Goal: Task Accomplishment & Management: Use online tool/utility

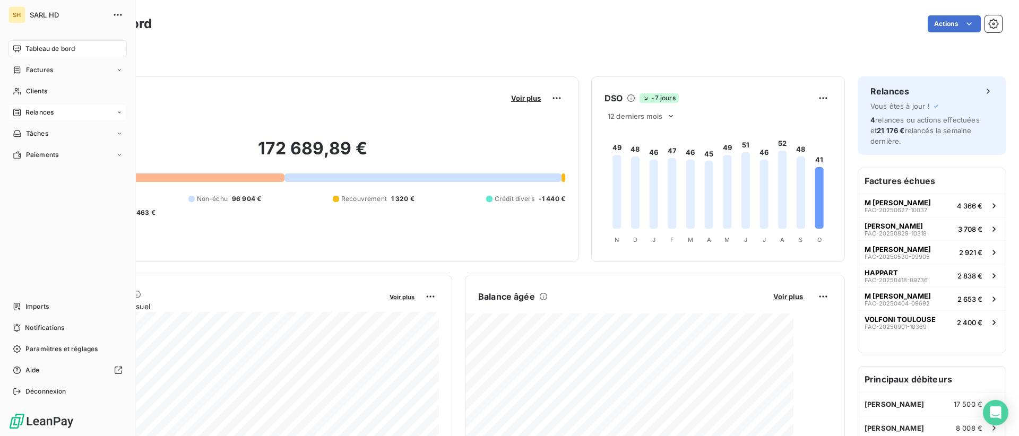
click at [27, 114] on span "Relances" at bounding box center [39, 113] width 28 height 10
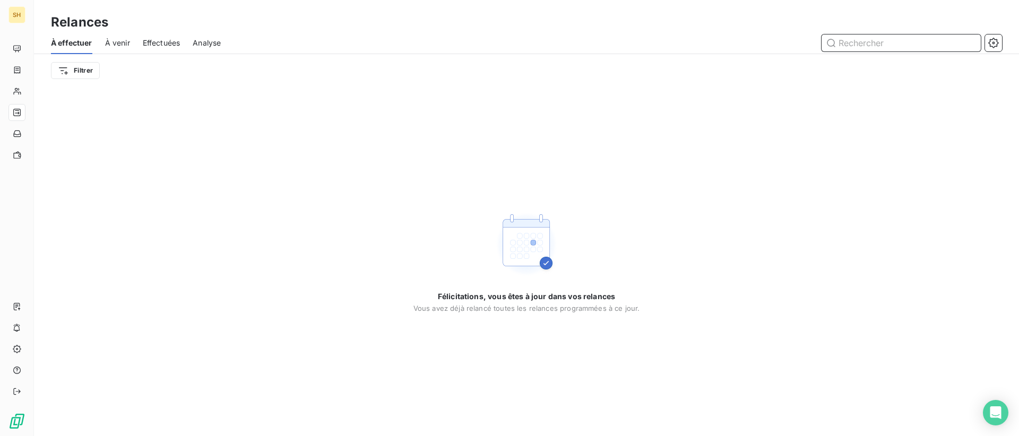
click at [127, 44] on span "À venir" at bounding box center [117, 43] width 25 height 11
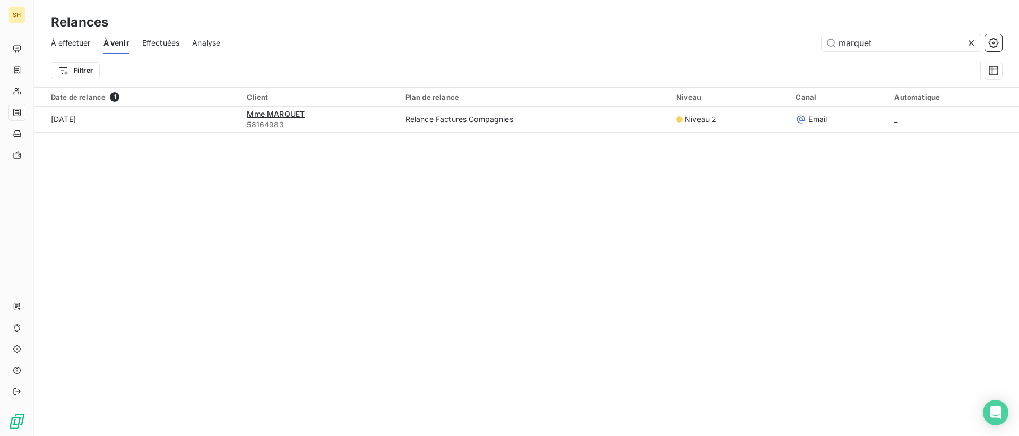
click at [973, 42] on icon at bounding box center [971, 43] width 11 height 11
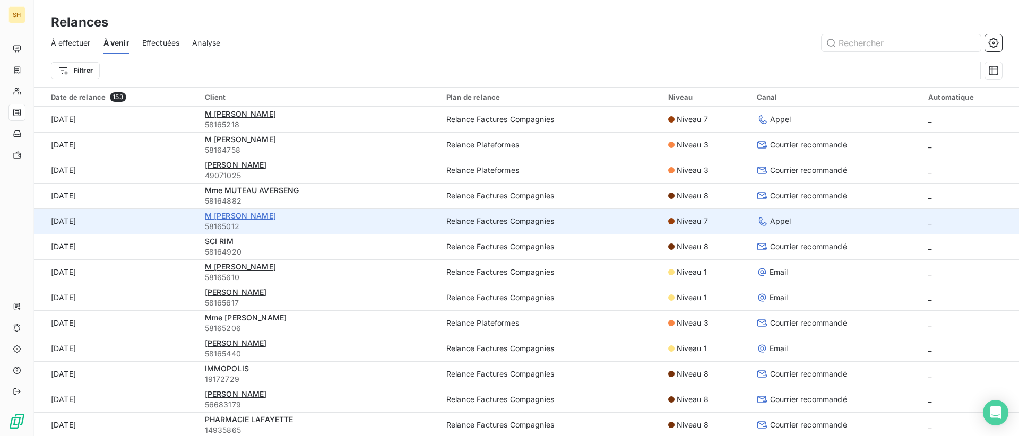
click at [268, 216] on span "M [PERSON_NAME]" at bounding box center [240, 215] width 71 height 9
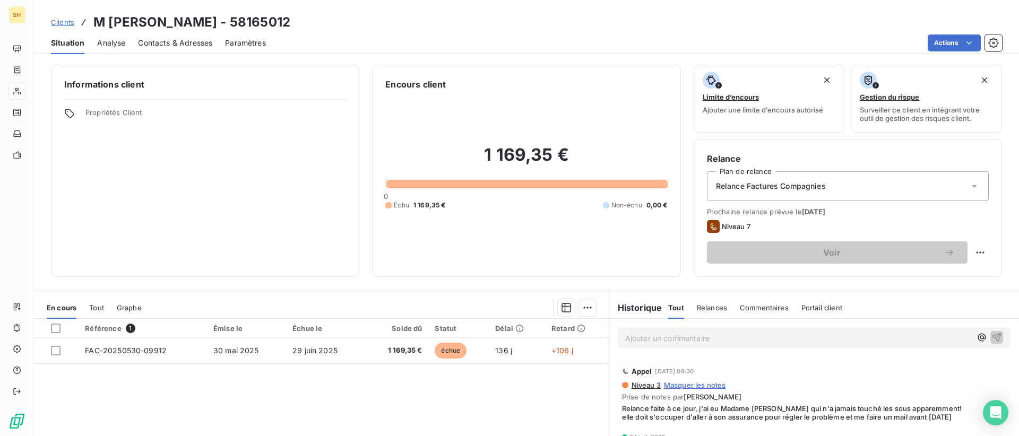
click at [170, 41] on span "Contacts & Adresses" at bounding box center [175, 43] width 74 height 11
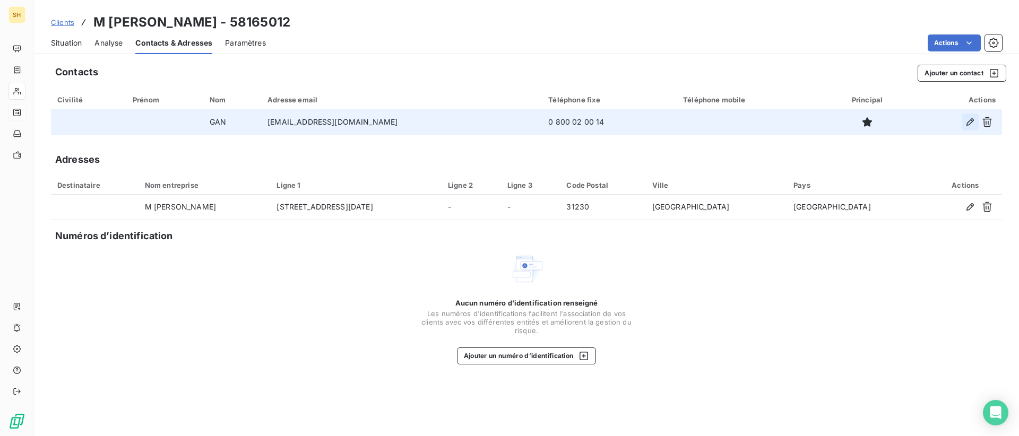
click at [967, 123] on icon "button" at bounding box center [969, 121] width 7 height 7
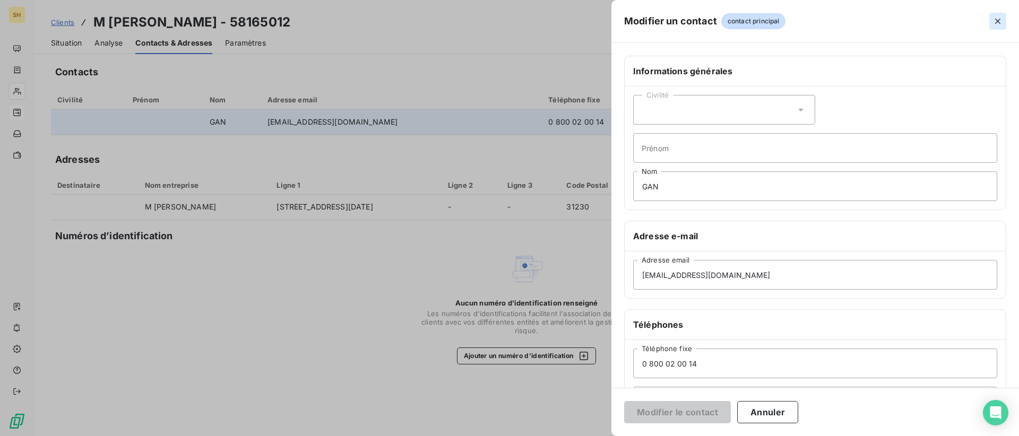
drag, startPoint x: 1000, startPoint y: 4, endPoint x: 1001, endPoint y: 17, distance: 12.7
click at [1001, 10] on div "Modifier un contact contact principal" at bounding box center [815, 21] width 408 height 43
drag, startPoint x: 1001, startPoint y: 17, endPoint x: 1000, endPoint y: 23, distance: 5.9
click at [1001, 17] on icon "button" at bounding box center [997, 21] width 11 height 11
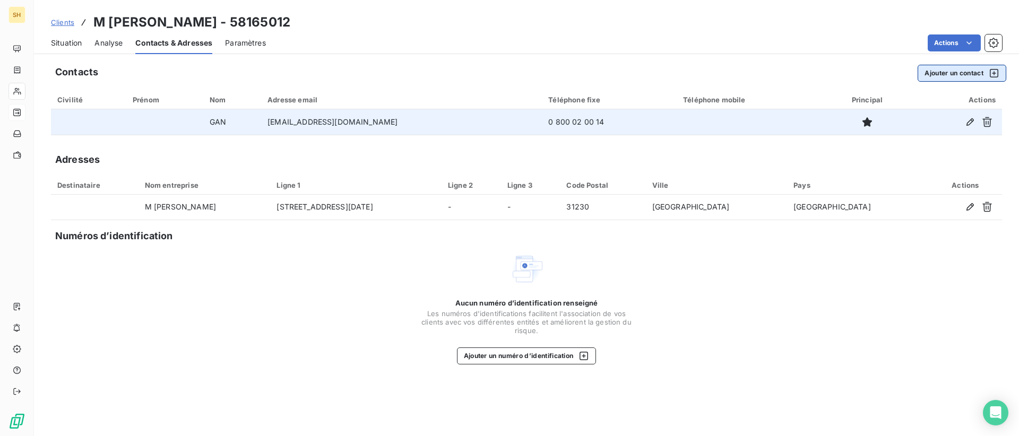
click at [944, 76] on button "Ajouter un contact" at bounding box center [962, 73] width 89 height 17
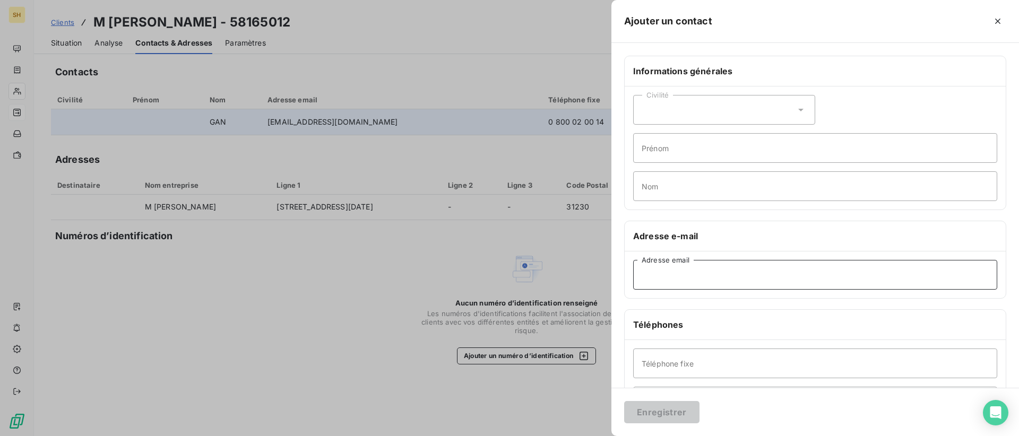
paste input "[EMAIL_ADDRESS][DOMAIN_NAME]"
type input "[EMAIL_ADDRESS][DOMAIN_NAME]"
click at [700, 153] on input "Prénom" at bounding box center [815, 148] width 364 height 30
click at [664, 183] on input "Nom" at bounding box center [815, 186] width 364 height 30
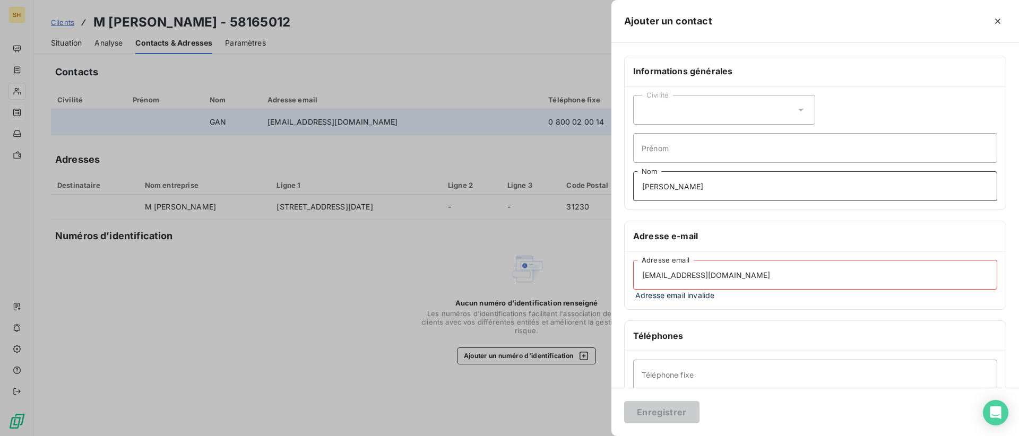
type input "[PERSON_NAME]"
click at [652, 270] on input "[EMAIL_ADDRESS][DOMAIN_NAME]" at bounding box center [815, 275] width 364 height 30
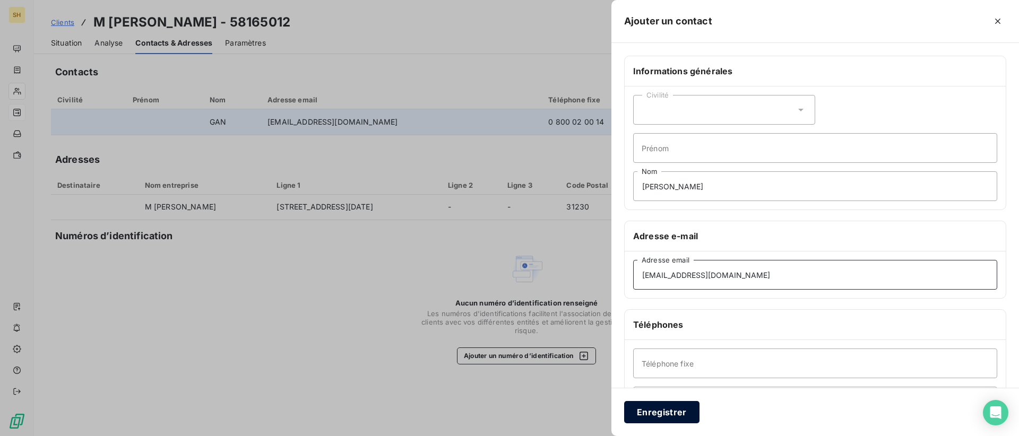
type input "[EMAIL_ADDRESS][DOMAIN_NAME]"
click at [684, 413] on button "Enregistrer" at bounding box center [661, 412] width 75 height 22
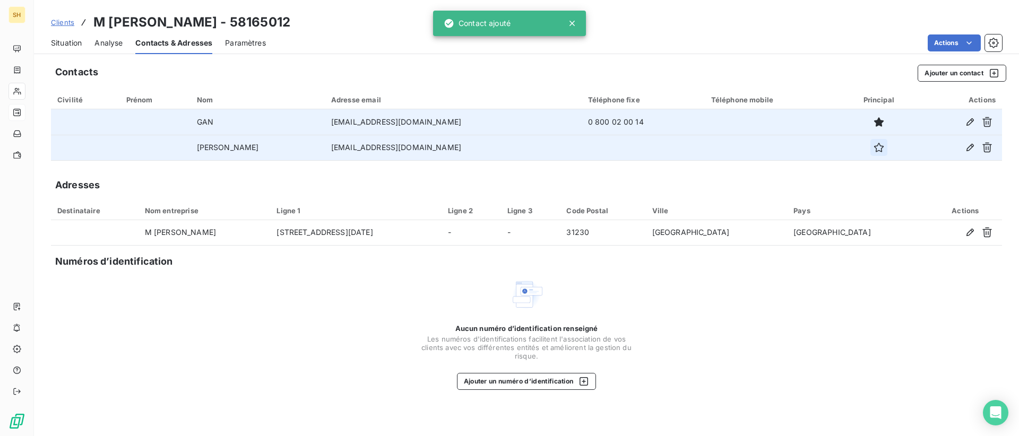
click at [873, 152] on icon "button" at bounding box center [878, 147] width 11 height 11
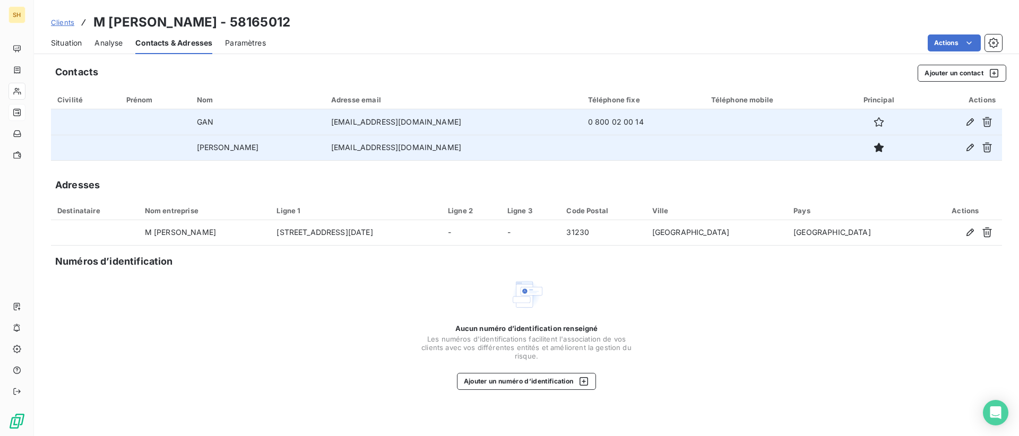
click at [76, 40] on span "Situation" at bounding box center [66, 43] width 31 height 11
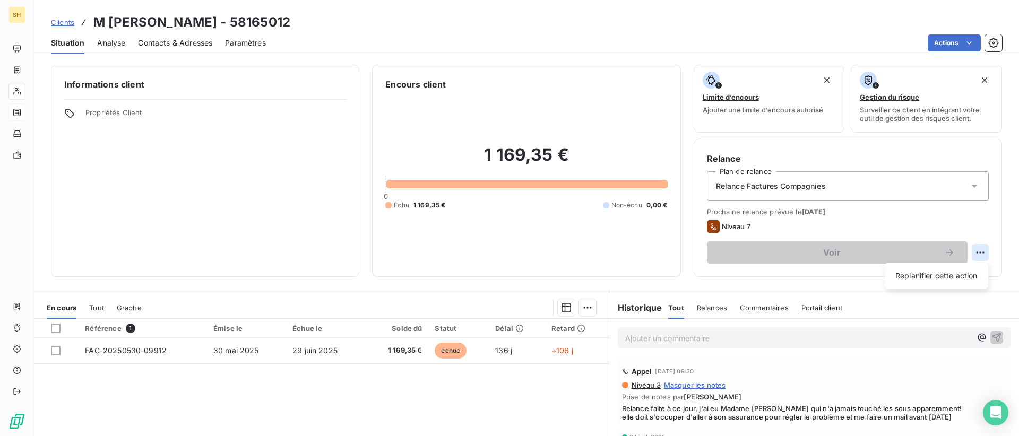
click at [980, 250] on html "SH Clients M [PERSON_NAME] - 58165012 Situation Analyse Contacts & Adresses Par…" at bounding box center [509, 218] width 1019 height 436
click at [946, 275] on div "Replanifier cette action" at bounding box center [936, 275] width 95 height 17
select select "9"
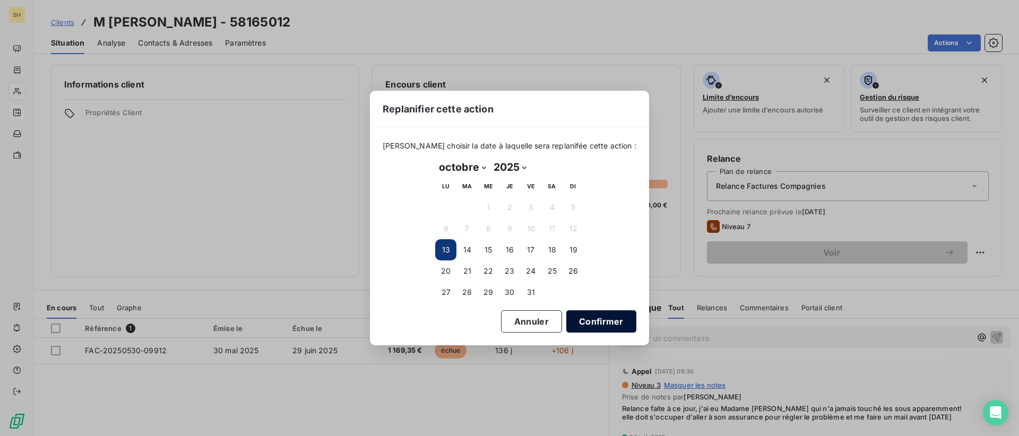
click at [582, 316] on button "Confirmer" at bounding box center [601, 321] width 70 height 22
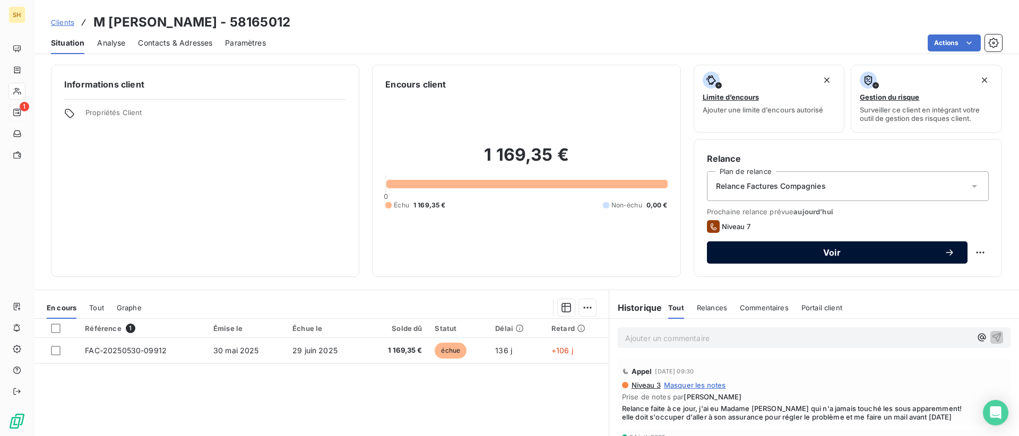
click at [778, 256] on span "Voir" at bounding box center [832, 252] width 224 height 8
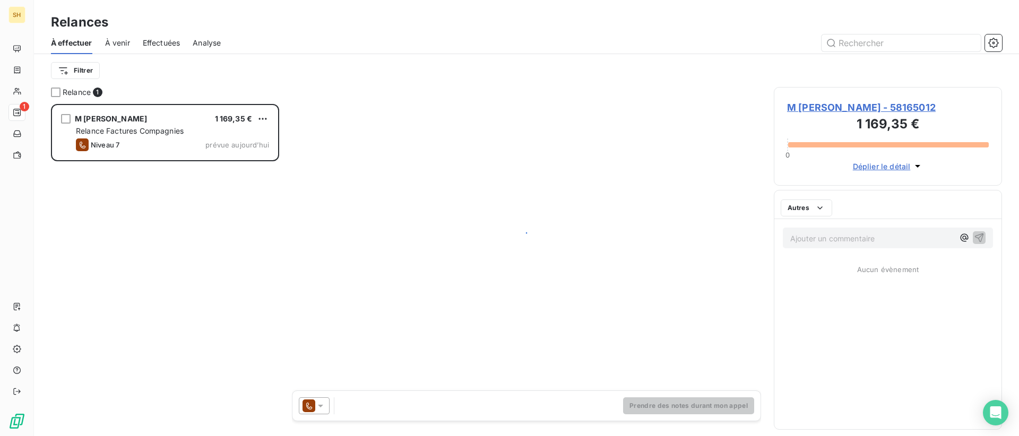
scroll to position [332, 228]
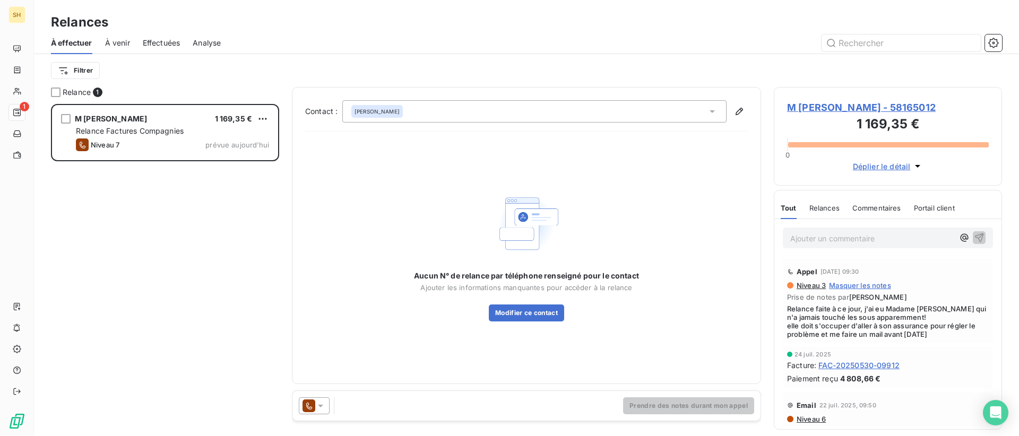
click at [326, 405] on div at bounding box center [314, 405] width 31 height 17
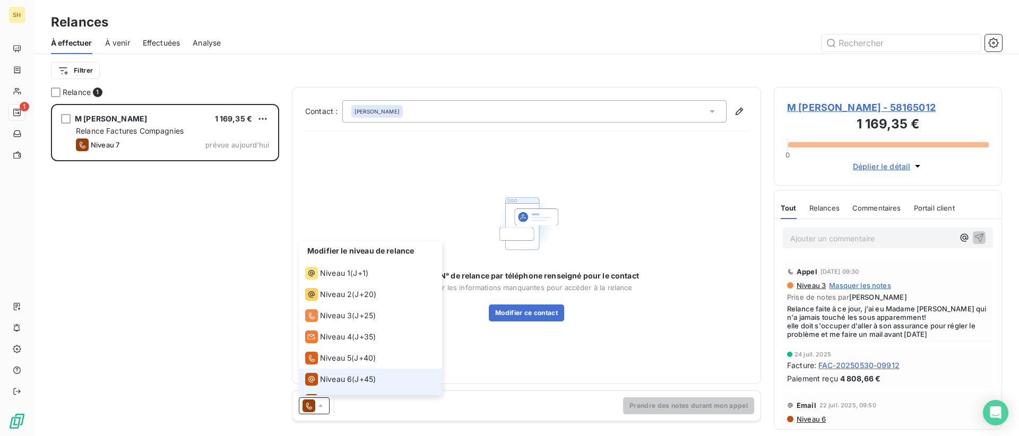
scroll to position [16, 0]
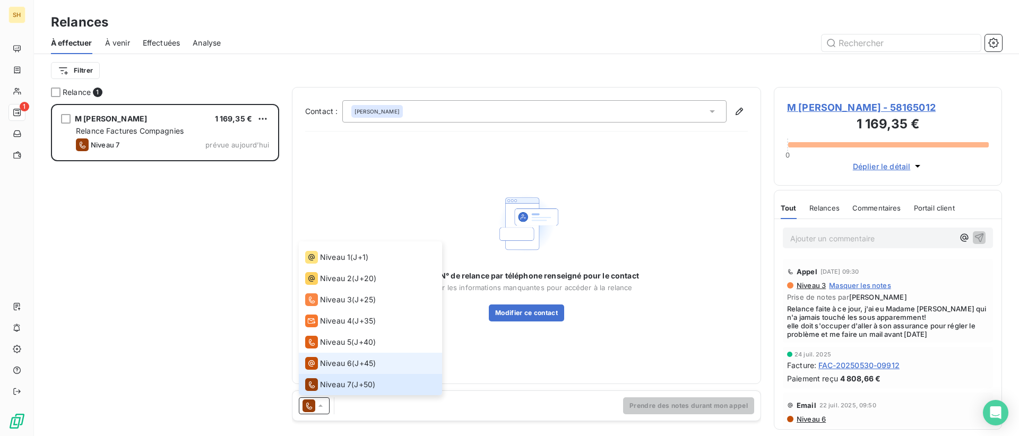
click at [331, 361] on span "Niveau 6" at bounding box center [336, 363] width 32 height 11
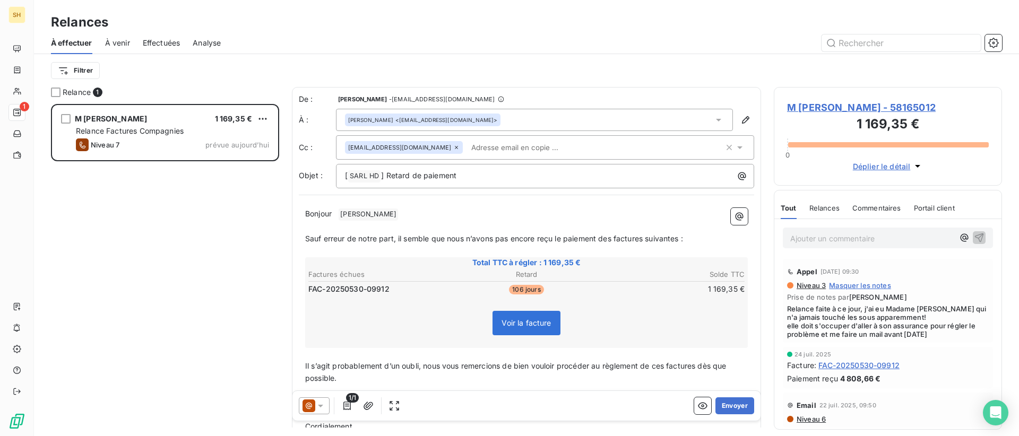
click at [453, 150] on icon at bounding box center [456, 147] width 6 height 6
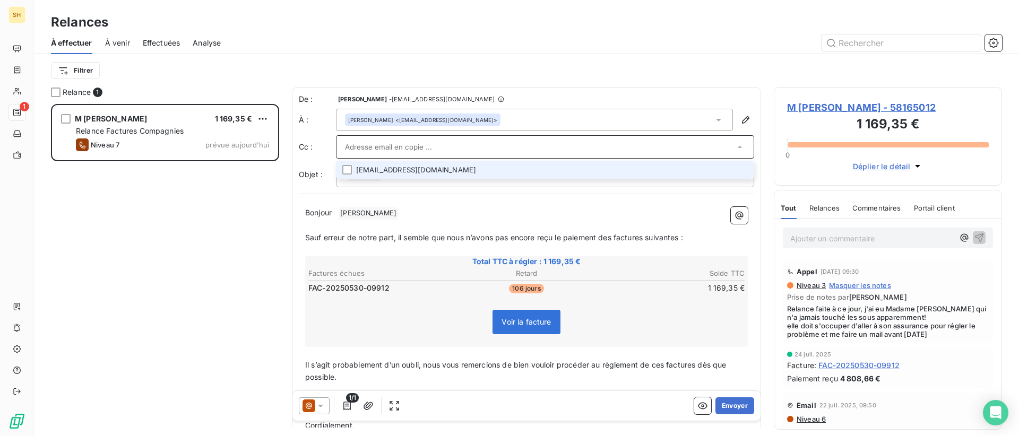
click at [213, 202] on div "M [PERSON_NAME] 1 169,35 € Relance Factures Compagnies Niveau 7 prévue [DATE]" at bounding box center [165, 270] width 228 height 332
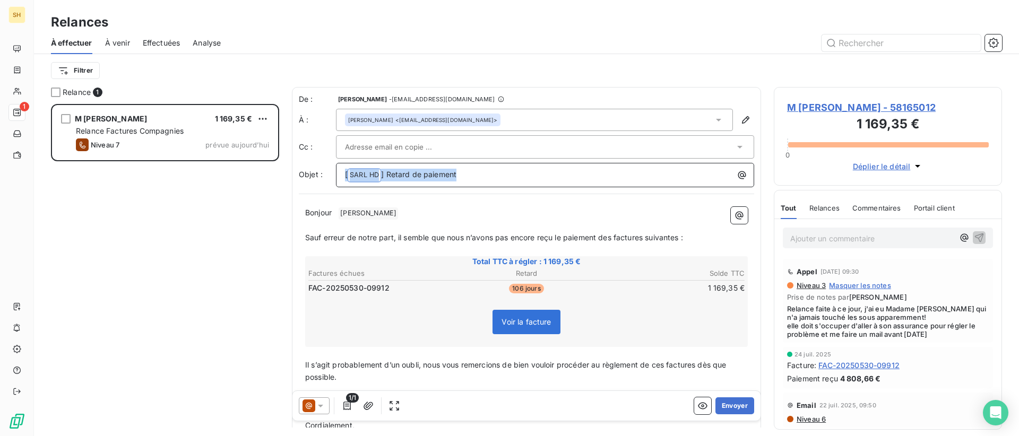
drag, startPoint x: 479, startPoint y: 175, endPoint x: 287, endPoint y: 170, distance: 192.2
click at [287, 170] on div "Relance 1 M [PERSON_NAME] 1 169,35 € Relance Factures Compagnies Niveau 7 prévu…" at bounding box center [526, 261] width 985 height 349
click at [312, 220] on p "﻿" at bounding box center [526, 226] width 443 height 12
click at [380, 220] on p "﻿" at bounding box center [526, 226] width 443 height 12
click at [379, 214] on p "Bonjour ﻿ [PERSON_NAME] ﻿ ﻿" at bounding box center [526, 213] width 443 height 13
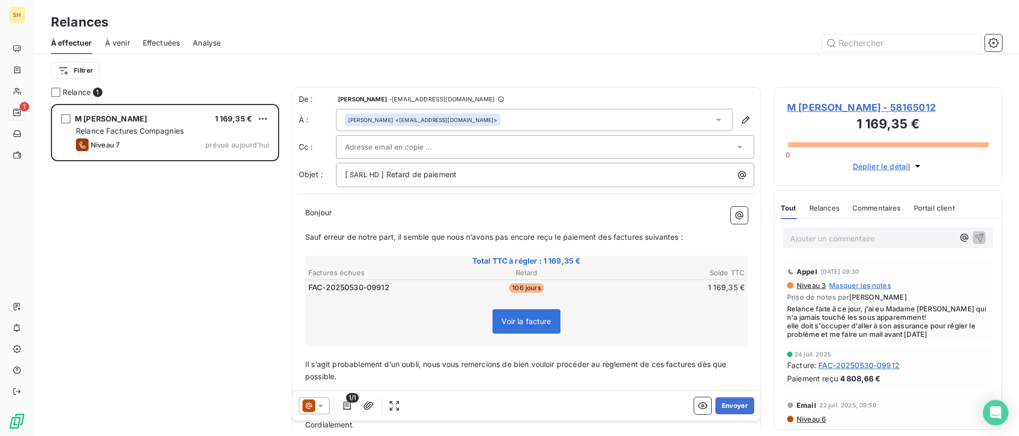
click at [611, 237] on span "Sauf erreur de notre part, il semble que nous n’avons pas encore reçu le paieme…" at bounding box center [494, 236] width 378 height 9
click at [613, 237] on span "Sauf erreur de notre part, il semble que nous n’avons pas encore reçu le paieme…" at bounding box center [494, 236] width 378 height 9
click at [649, 235] on span "Sauf erreur de notre part, il semble que nous n’avons pas encore reçu le paieme…" at bounding box center [496, 236] width 382 height 9
click at [682, 237] on span "Sauf erreur de notre part, il semble que nous n’avons pas encore reçu le paieme…" at bounding box center [494, 236] width 378 height 9
click at [666, 365] on span "Il s’agit probablement d’un oubli, nous vous remercions de bien vouloir procéde…" at bounding box center [516, 370] width 423 height 21
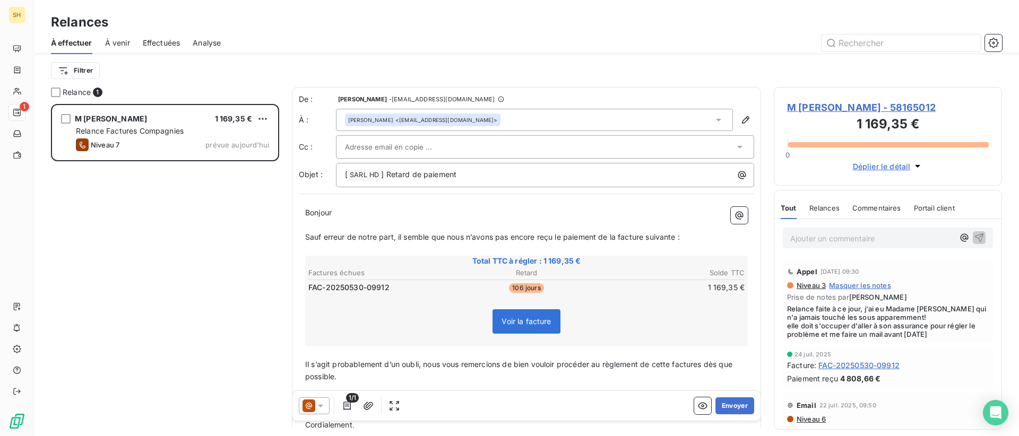
click at [705, 362] on span "Il s’agit probablement d’un oubli, nous vous remercions de bien vouloir procéde…" at bounding box center [519, 370] width 429 height 21
click at [730, 403] on button "Envoyer" at bounding box center [734, 405] width 39 height 17
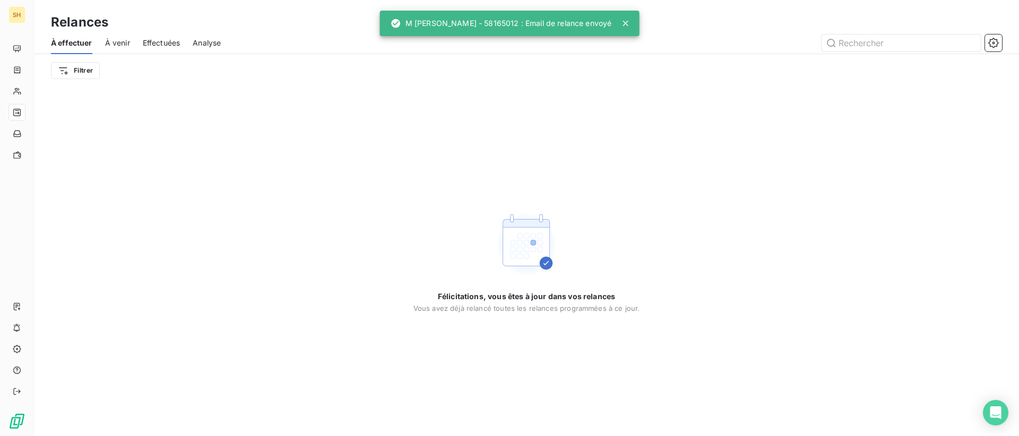
click at [112, 42] on span "À venir" at bounding box center [117, 43] width 25 height 11
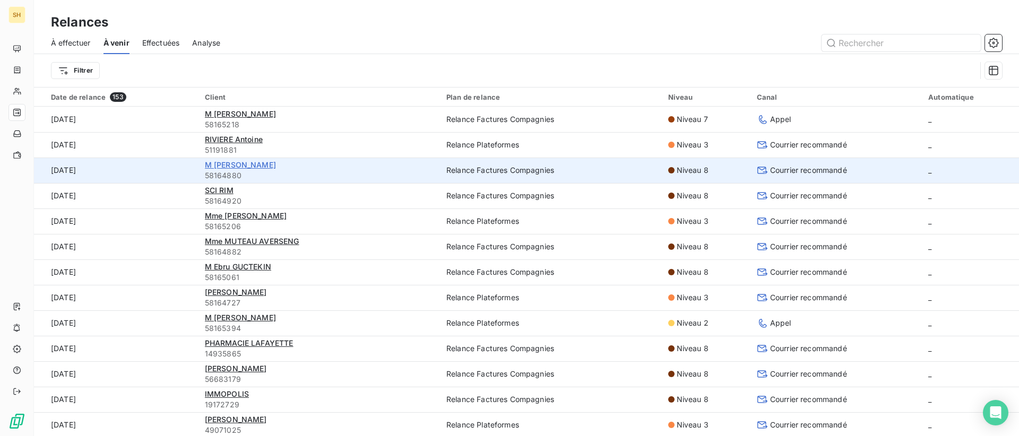
click at [255, 166] on span "M [PERSON_NAME]" at bounding box center [240, 164] width 71 height 9
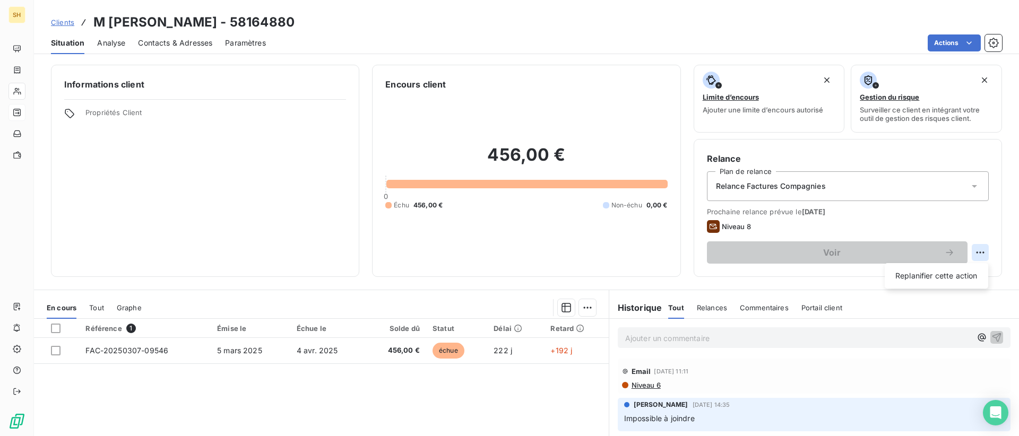
click at [976, 257] on html "SH Clients M [PERSON_NAME] - 58164880 Situation Analyse Contacts & Adresses Par…" at bounding box center [509, 218] width 1019 height 436
click at [942, 280] on div "Replanifier cette action" at bounding box center [936, 275] width 95 height 17
select select "9"
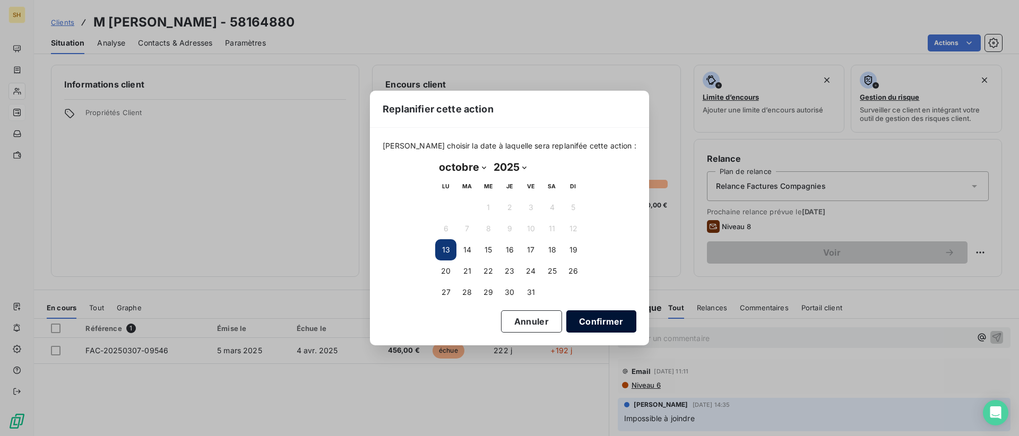
click at [578, 323] on button "Confirmer" at bounding box center [601, 321] width 70 height 22
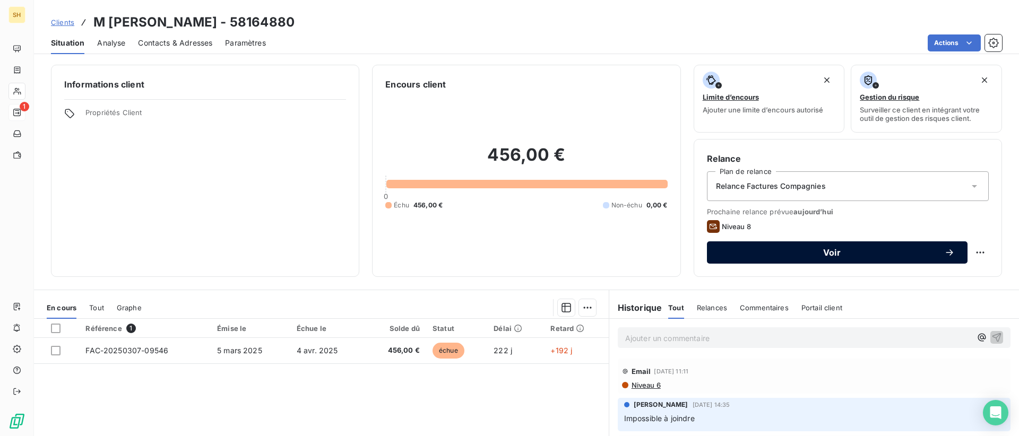
click at [820, 246] on button "Voir" at bounding box center [837, 252] width 261 height 22
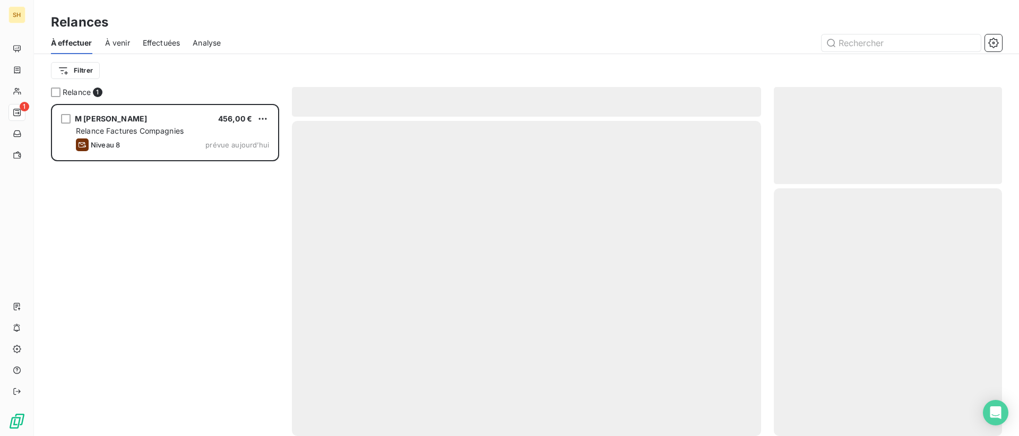
scroll to position [332, 228]
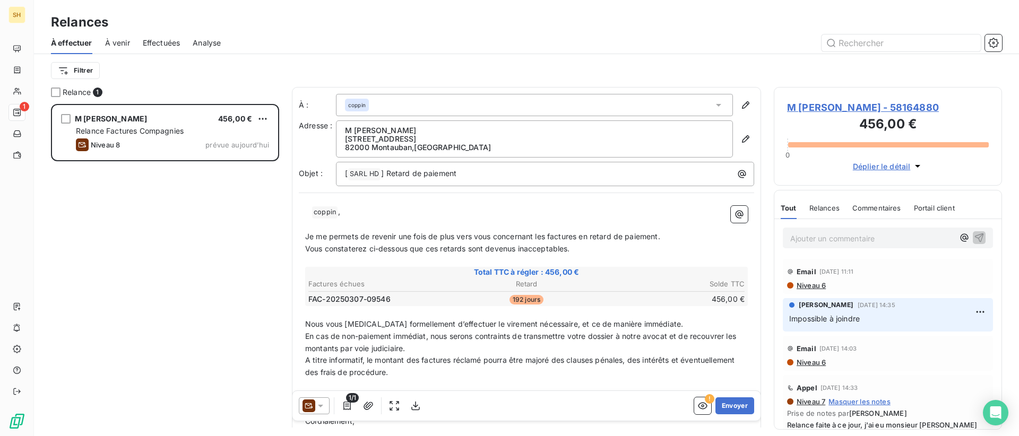
click at [325, 403] on icon at bounding box center [320, 406] width 11 height 11
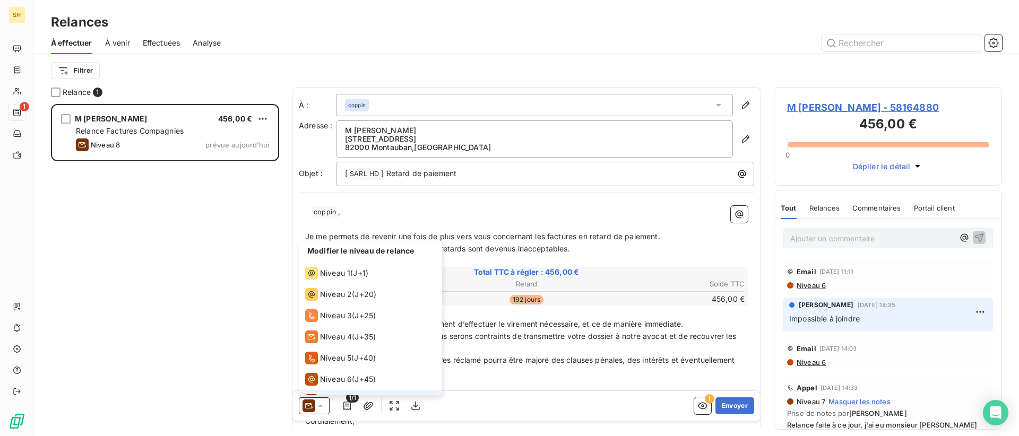
scroll to position [37, 0]
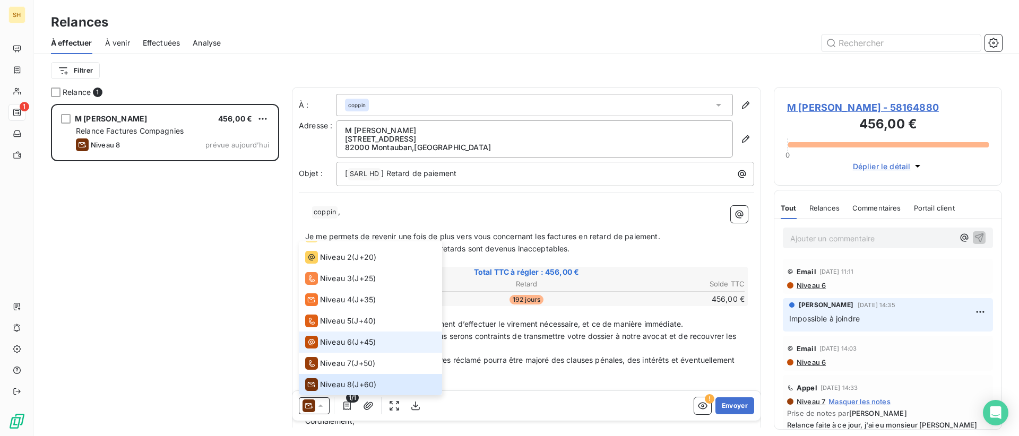
click at [332, 341] on span "Niveau 6" at bounding box center [336, 342] width 32 height 11
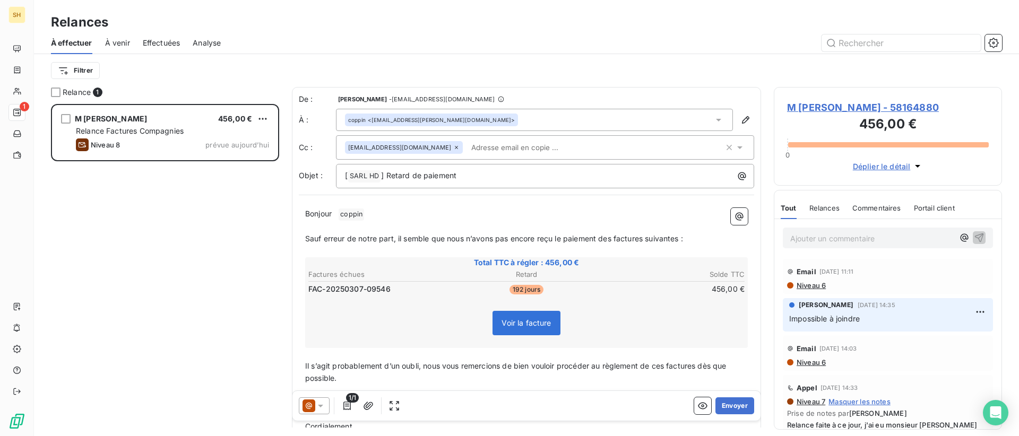
click at [453, 148] on icon at bounding box center [456, 147] width 6 height 6
click at [484, 203] on div "Bonjour ﻿ coppin ﻿ ﻿ ﻿ Sauf erreur de notre part, il semble que nous n’avons pa…" at bounding box center [526, 325] width 455 height 248
click at [389, 212] on p "Bonjour ﻿ coppin ﻿ ﻿" at bounding box center [526, 213] width 443 height 13
click at [613, 236] on span "Sauf erreur de notre part, il semble que nous n’avons pas encore reçu le paieme…" at bounding box center [494, 236] width 378 height 9
click at [650, 236] on span "Sauf erreur de notre part, il semble que nous n’avons pas encore reçu le paieme…" at bounding box center [496, 236] width 382 height 9
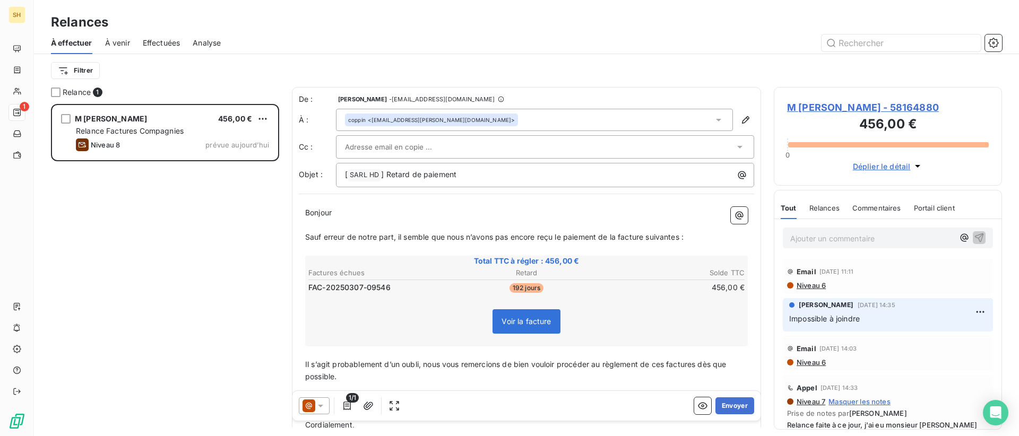
click at [682, 237] on span "Sauf erreur de notre part, il semble que nous n’avons pas encore reçu le paieme…" at bounding box center [494, 236] width 378 height 9
click at [667, 363] on span "Il s’agit probablement d’un oubli, nous vous remercions de bien vouloir procéde…" at bounding box center [516, 370] width 423 height 21
click at [704, 361] on span "Il s’agit probablement d’un oubli, nous vous remercions de bien vouloir procéde…" at bounding box center [519, 370] width 429 height 21
click at [738, 405] on button "Envoyer" at bounding box center [734, 405] width 39 height 17
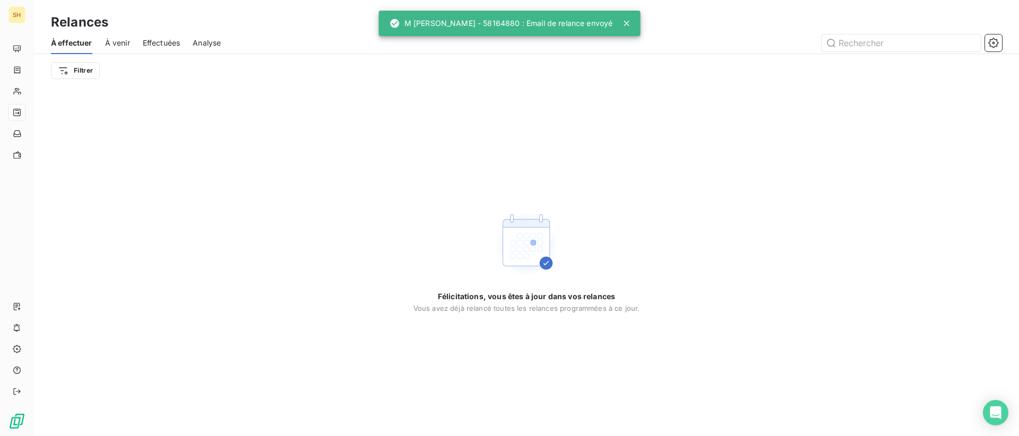
click at [118, 43] on span "À venir" at bounding box center [117, 43] width 25 height 11
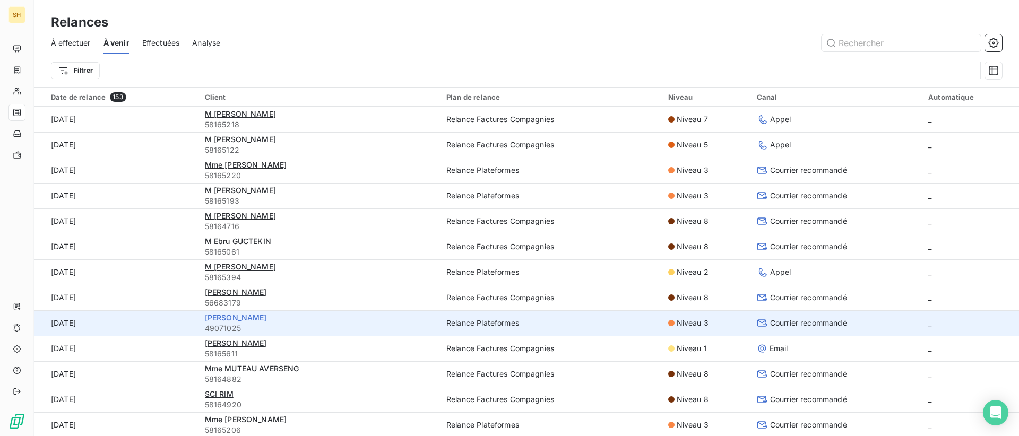
click at [237, 317] on span "[PERSON_NAME]" at bounding box center [236, 317] width 62 height 9
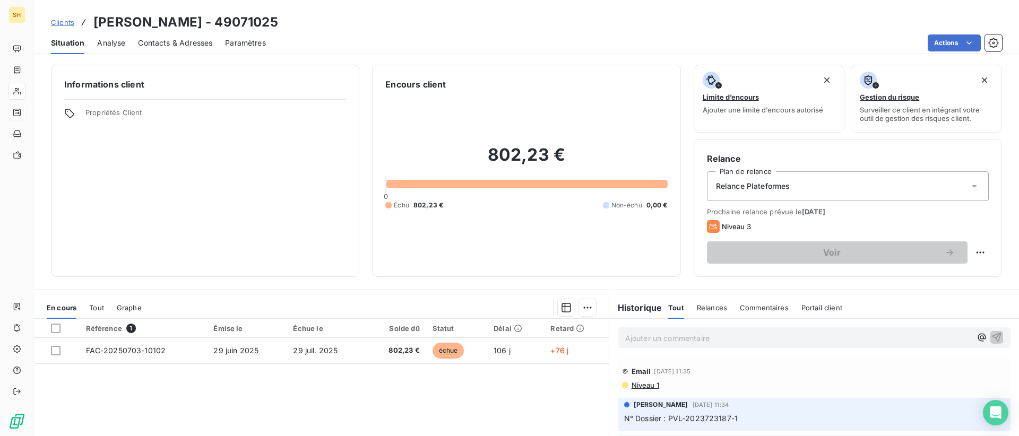
click at [652, 385] on span "Niveau 1" at bounding box center [644, 385] width 29 height 8
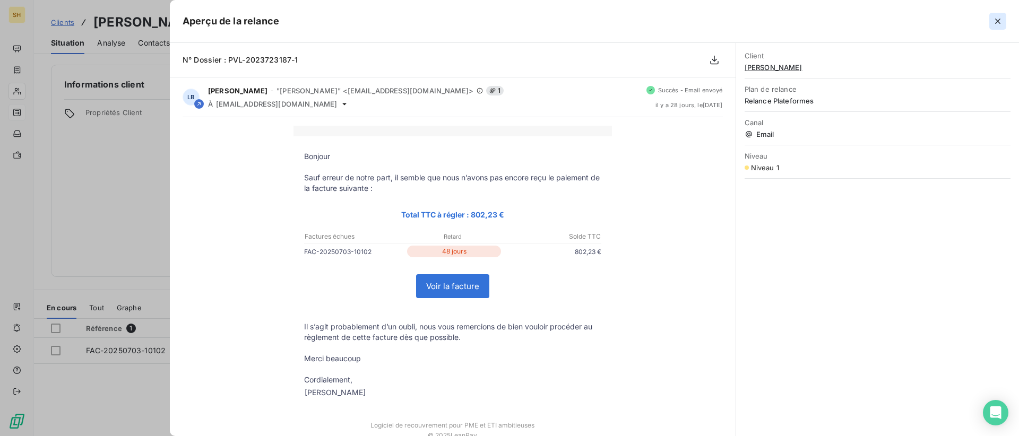
click at [1005, 21] on button "button" at bounding box center [997, 21] width 17 height 17
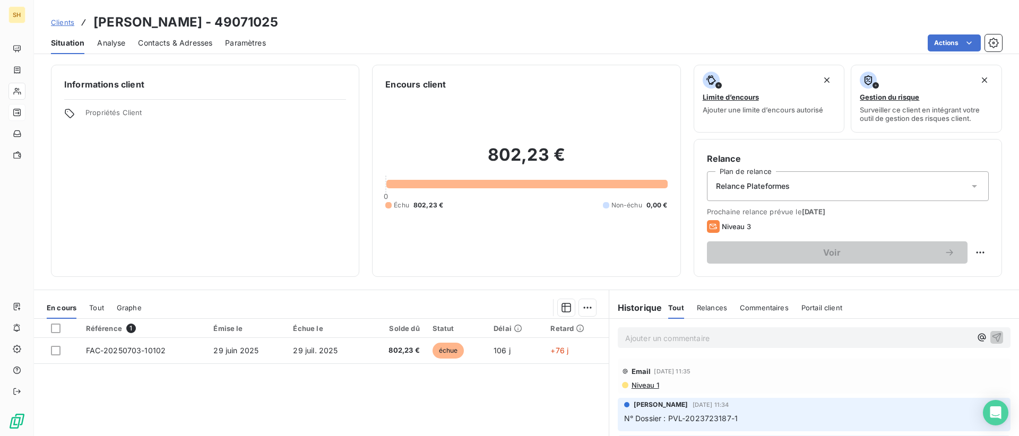
click at [990, 253] on div "Relance Plan de relance Relance Plateformes Prochaine relance prévue le [DATE] …" at bounding box center [848, 208] width 308 height 138
click at [984, 253] on html "SH Clients [PERSON_NAME] - 49071025 Situation Analyse Contacts & Adresses Param…" at bounding box center [509, 218] width 1019 height 436
click at [950, 272] on div "Replanifier cette action" at bounding box center [936, 275] width 95 height 17
select select "9"
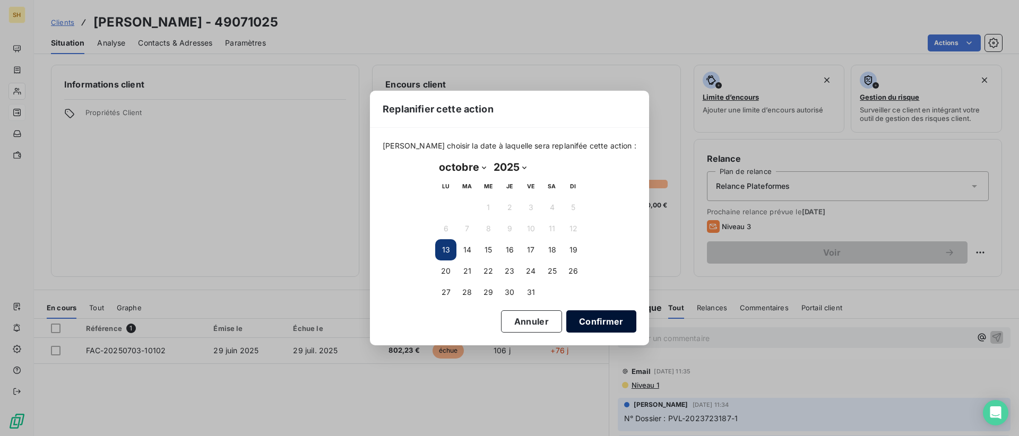
click at [613, 326] on button "Confirmer" at bounding box center [601, 321] width 70 height 22
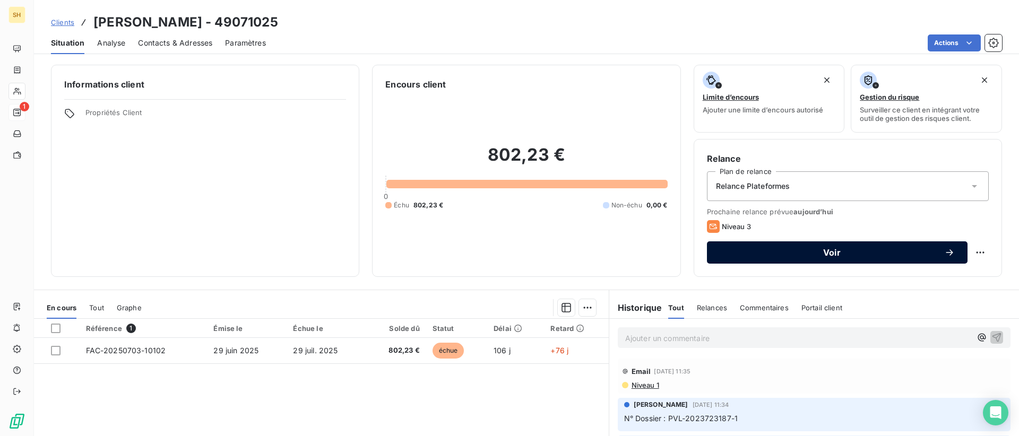
click at [854, 255] on span "Voir" at bounding box center [832, 252] width 224 height 8
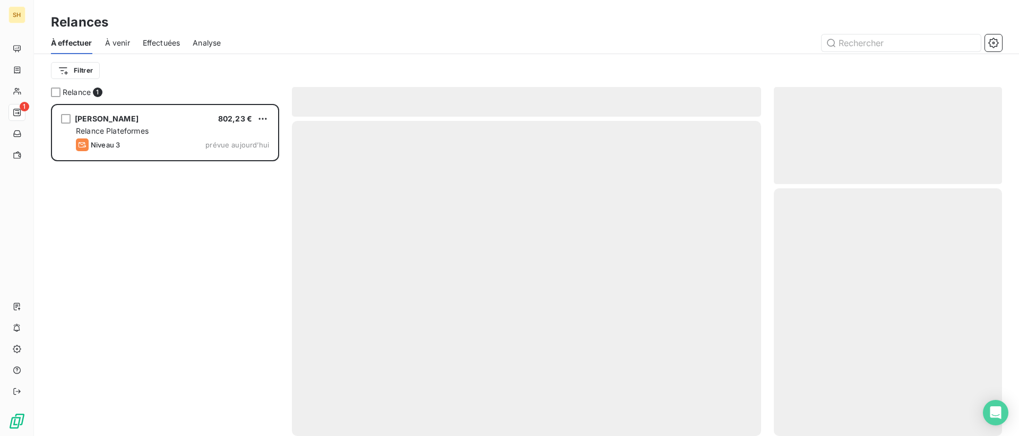
scroll to position [332, 228]
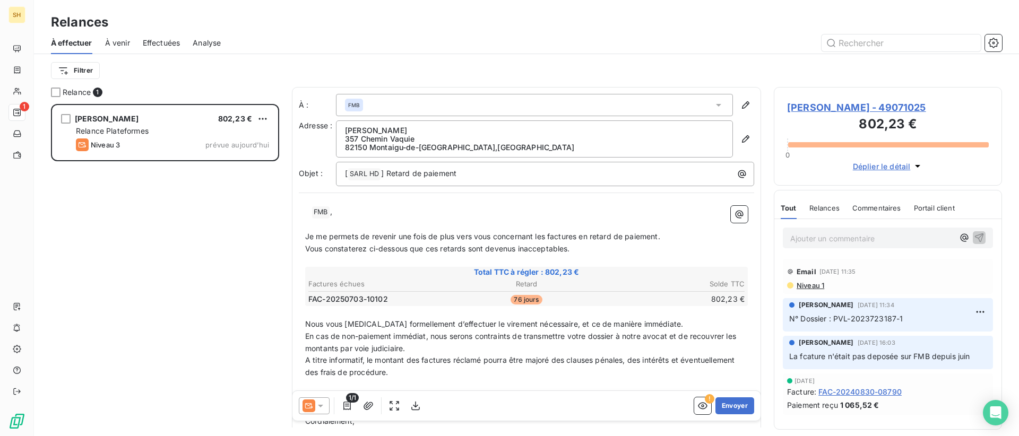
click at [314, 406] on icon at bounding box center [308, 406] width 13 height 13
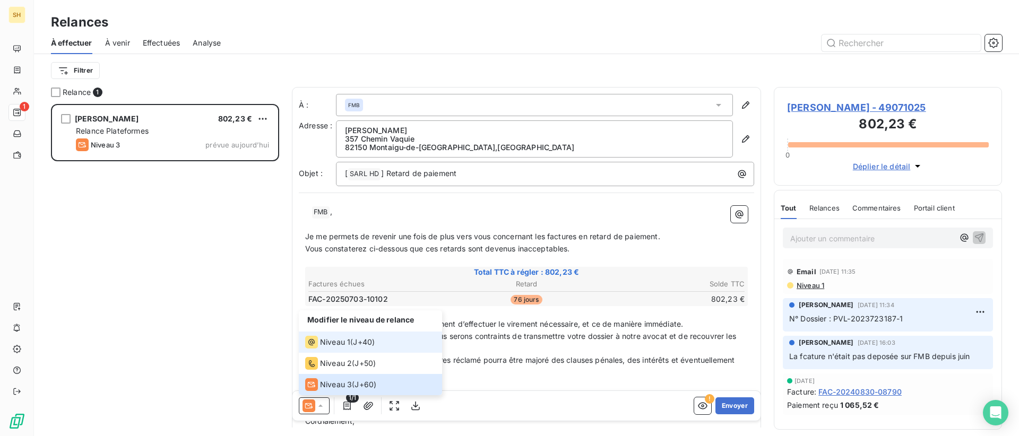
click at [323, 341] on span "Niveau 1" at bounding box center [335, 342] width 30 height 11
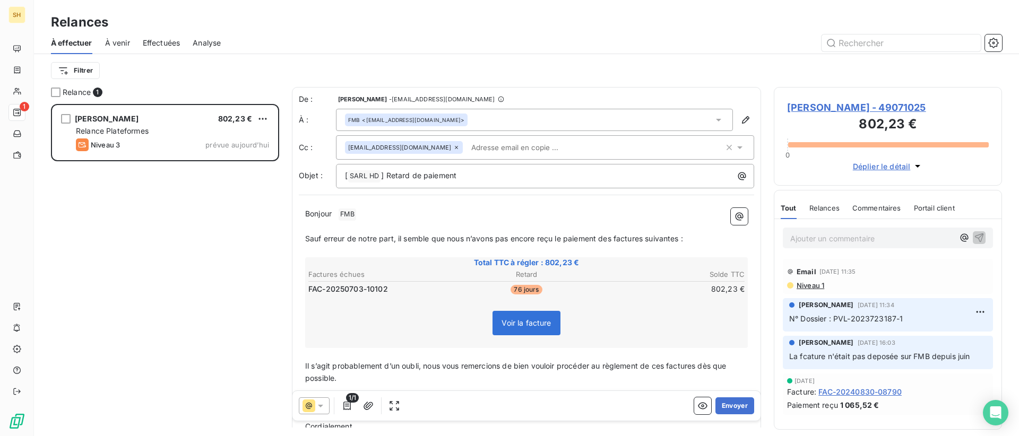
click at [453, 148] on icon at bounding box center [456, 147] width 6 height 6
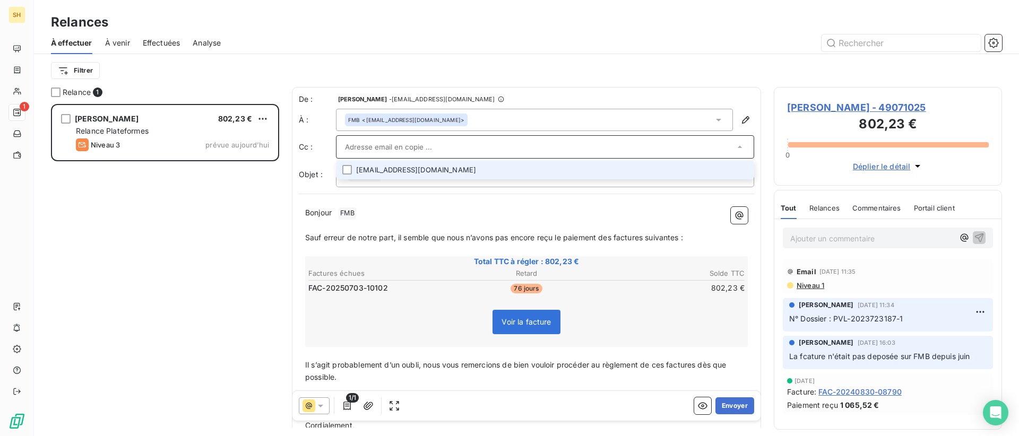
click at [466, 207] on p "Bonjour ﻿ FMB ﻿ ﻿" at bounding box center [526, 213] width 443 height 13
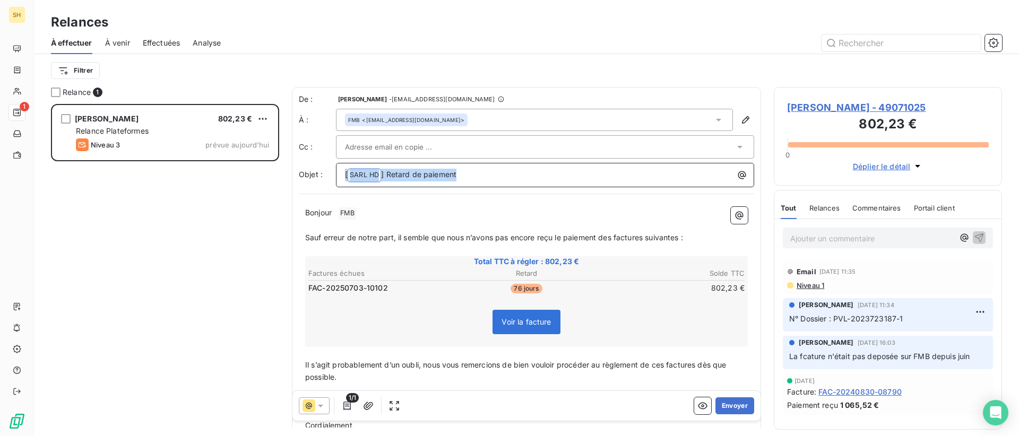
drag, startPoint x: 475, startPoint y: 174, endPoint x: 267, endPoint y: 167, distance: 208.7
click at [267, 167] on div "Relance 1 [PERSON_NAME] 802,23 € Relance Plateformes Niveau 3 prévue [DATE] De …" at bounding box center [526, 261] width 985 height 349
click at [815, 281] on span "Niveau 1" at bounding box center [809, 285] width 29 height 8
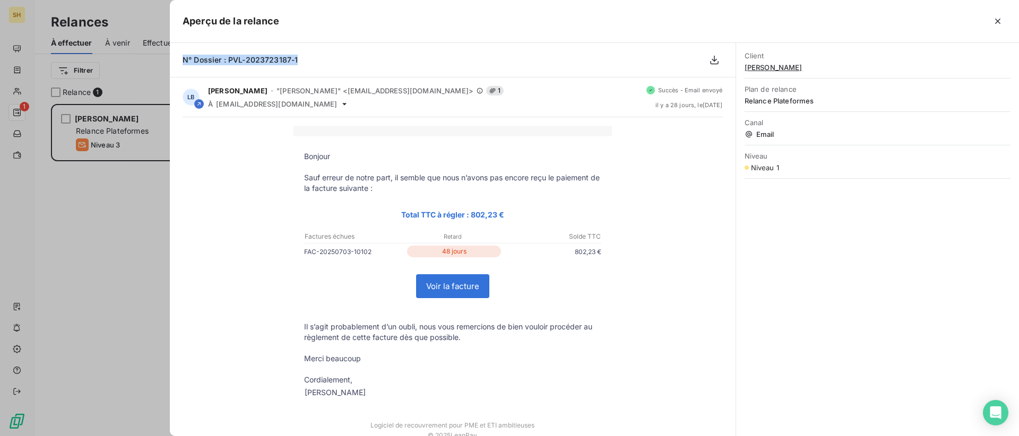
drag, startPoint x: 287, startPoint y: 60, endPoint x: 180, endPoint y: 59, distance: 106.7
click at [180, 59] on div "N° Dossier : PVL-2023723187-1" at bounding box center [453, 60] width 566 height 34
copy span "N° Dossier : PVL-2023723187-1"
click at [1001, 20] on icon "button" at bounding box center [997, 21] width 11 height 11
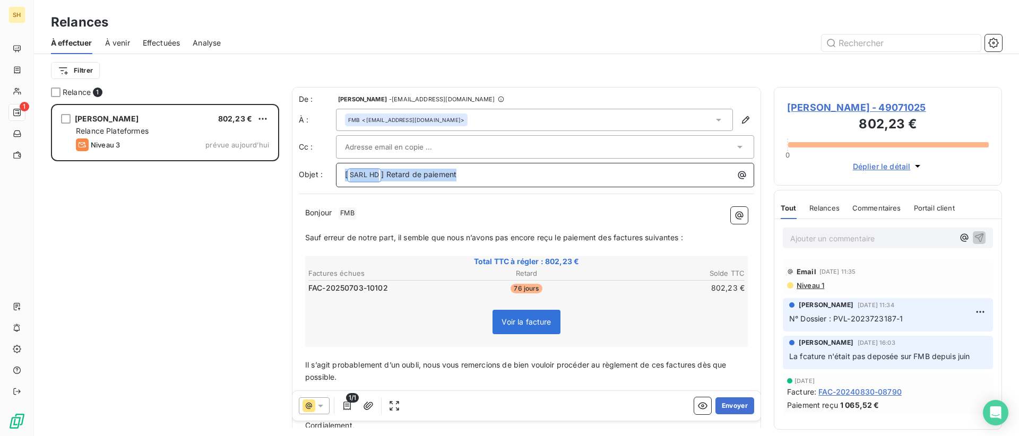
drag, startPoint x: 470, startPoint y: 179, endPoint x: 304, endPoint y: 180, distance: 165.6
click at [304, 180] on div "Objet : [ SARL HD ﻿ ] Retard de paiement" at bounding box center [526, 175] width 455 height 24
click at [420, 214] on p "Bonjour ﻿ FMB ﻿ ﻿" at bounding box center [526, 213] width 443 height 13
drag, startPoint x: 615, startPoint y: 236, endPoint x: 658, endPoint y: 278, distance: 60.4
click at [615, 236] on span "Sauf erreur de notre part, il semble que nous n’avons pas encore reçu le paieme…" at bounding box center [494, 236] width 378 height 9
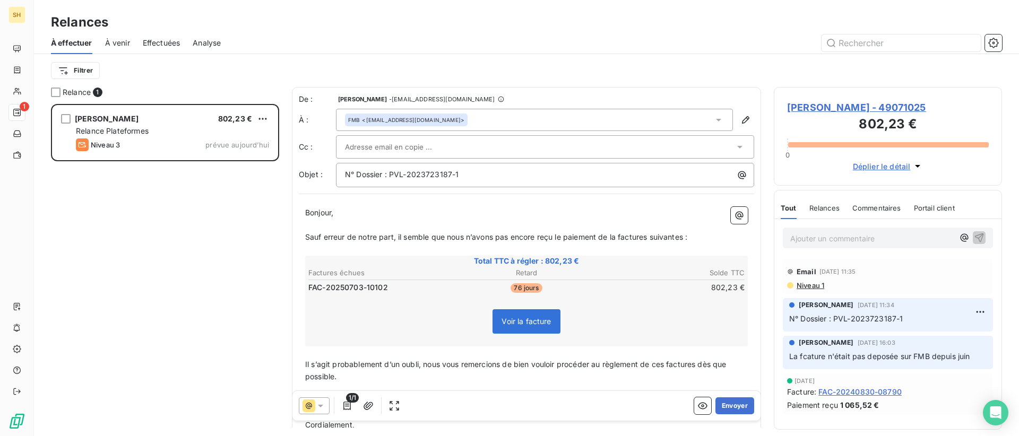
click at [648, 236] on span "Sauf erreur de notre part, il semble que nous n’avons pas encore reçu le paieme…" at bounding box center [496, 236] width 382 height 9
click at [681, 235] on span "Sauf erreur de notre part, il semble que nous n’avons pas encore reçu le paieme…" at bounding box center [494, 236] width 378 height 9
click at [666, 364] on span "Il s’agit probablement d’un oubli, nous vous remercions de bien vouloir procéde…" at bounding box center [516, 370] width 423 height 21
click at [704, 364] on span "Il s’agit probablement d’un oubli, nous vous remercions de bien vouloir procéde…" at bounding box center [519, 370] width 429 height 21
click at [740, 404] on button "Envoyer" at bounding box center [734, 405] width 39 height 17
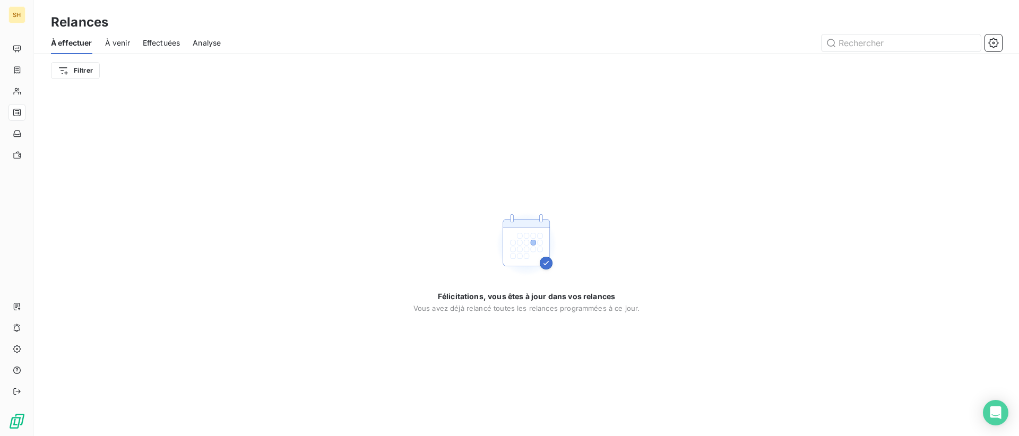
click at [119, 46] on span "À venir" at bounding box center [117, 43] width 25 height 11
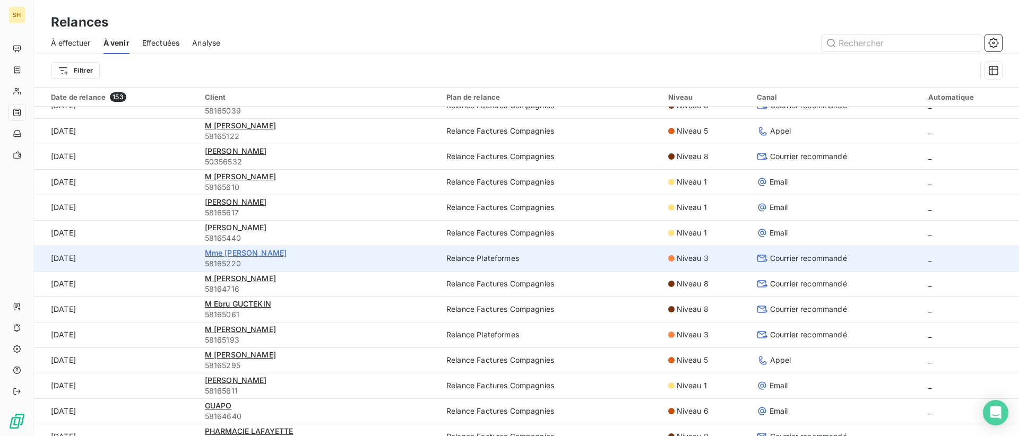
scroll to position [194, 0]
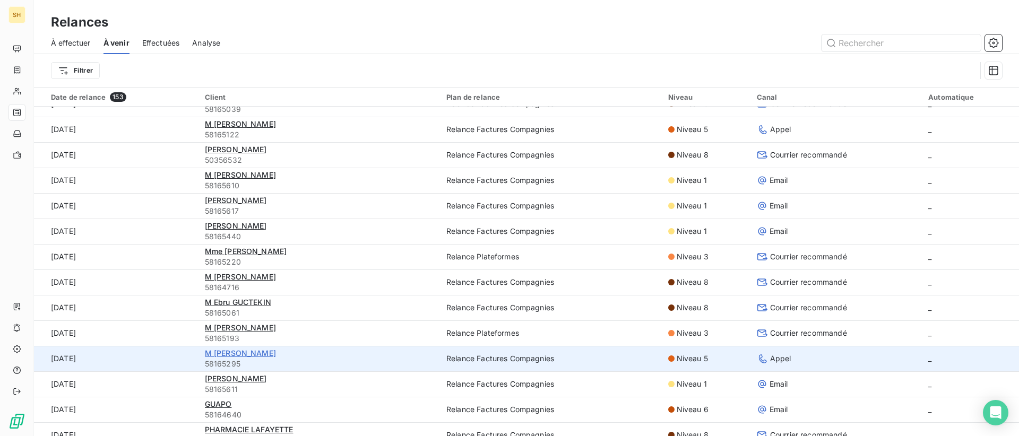
click at [243, 356] on span "M [PERSON_NAME]" at bounding box center [240, 353] width 71 height 9
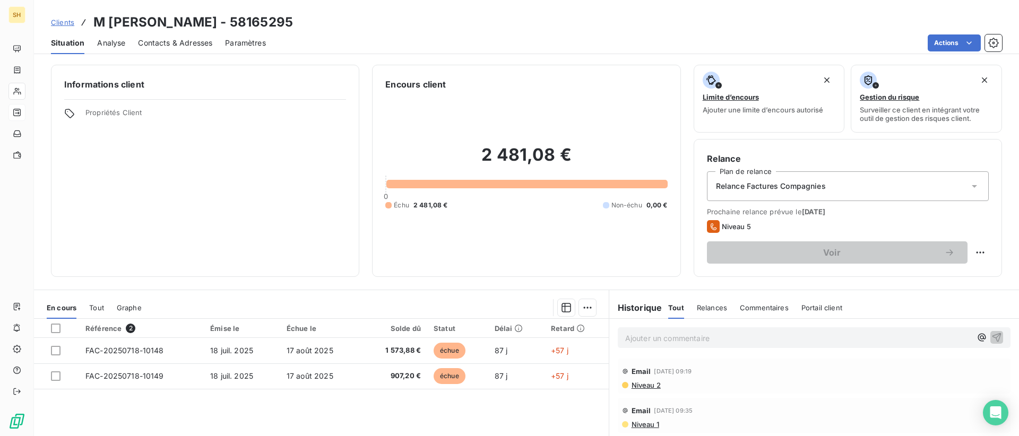
click at [646, 384] on span "Niveau 2" at bounding box center [645, 385] width 30 height 8
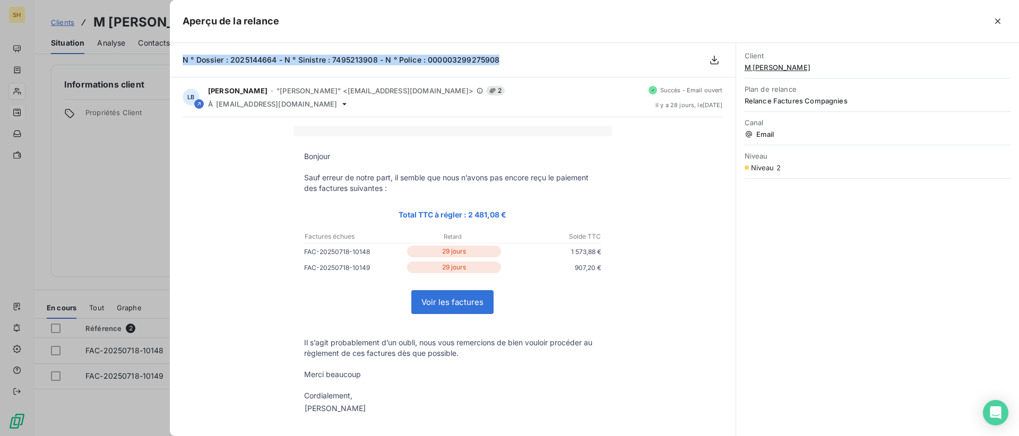
drag, startPoint x: 498, startPoint y: 58, endPoint x: 180, endPoint y: 56, distance: 317.3
click at [180, 56] on div "N ° Dossier : 2025144664 - N ° Sinistre : 7495213908 - N ° Police : 00000329927…" at bounding box center [453, 60] width 566 height 34
copy span "N ° Dossier : 2025144664 - N ° Sinistre : 7495213908 - N ° Police : 00000329927…"
click at [989, 21] on button "button" at bounding box center [997, 21] width 17 height 17
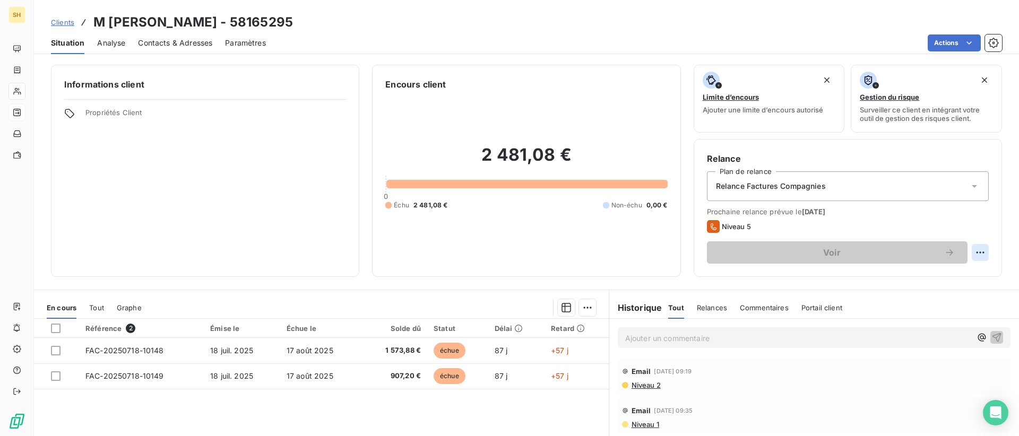
click at [981, 253] on html "SH Clients M [PERSON_NAME] - 58165295 Situation Analyse Contacts & Adresses Par…" at bounding box center [509, 218] width 1019 height 436
click at [953, 271] on div "Replanifier cette action" at bounding box center [936, 275] width 95 height 17
select select "9"
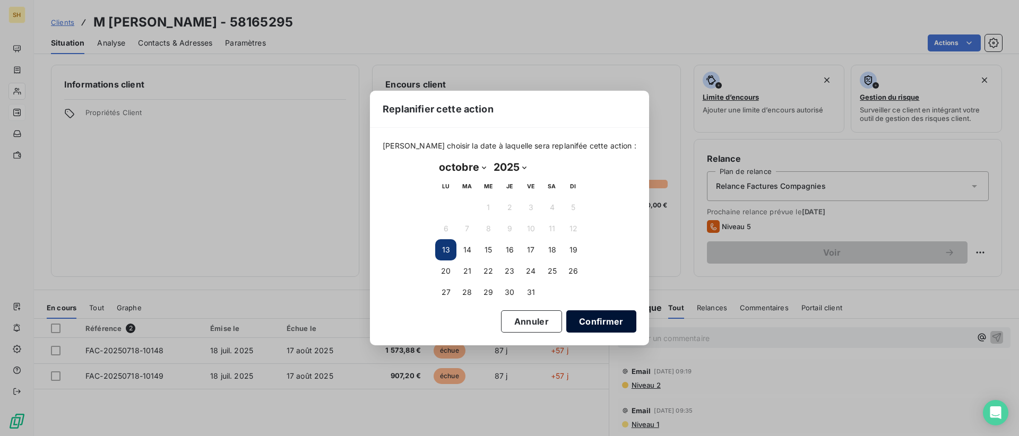
click at [606, 321] on button "Confirmer" at bounding box center [601, 321] width 70 height 22
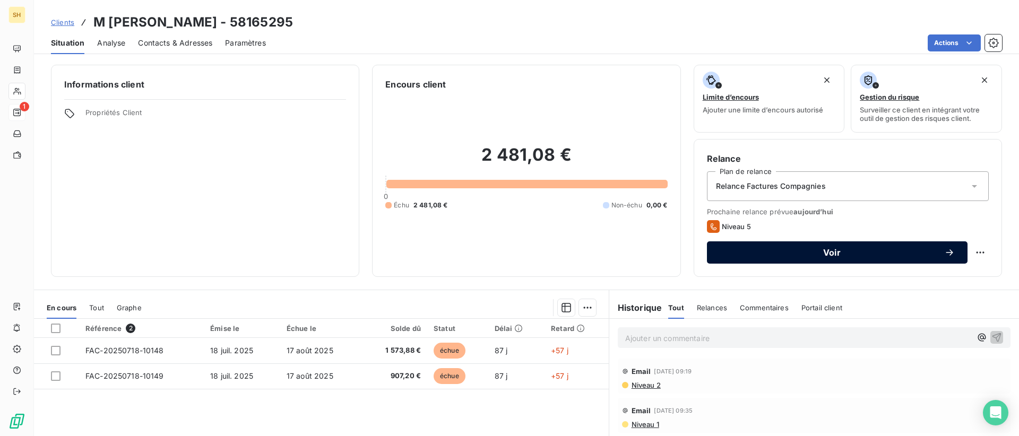
click at [794, 255] on span "Voir" at bounding box center [832, 252] width 224 height 8
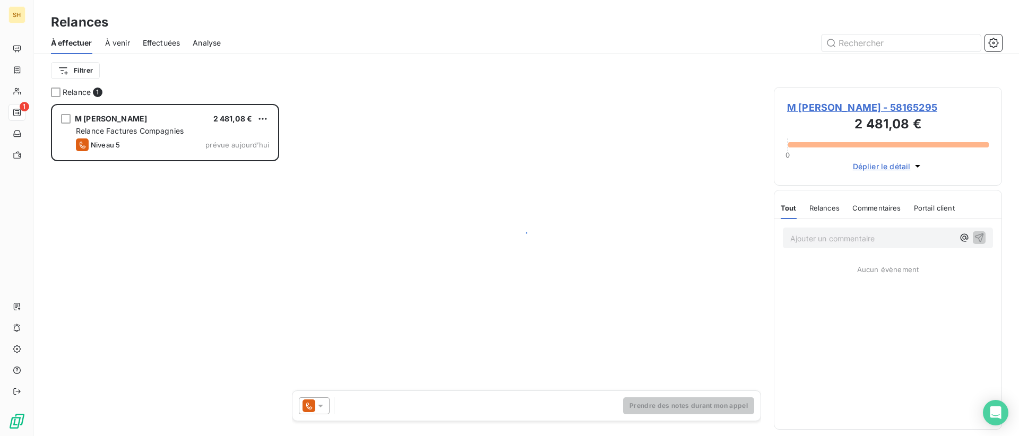
scroll to position [332, 228]
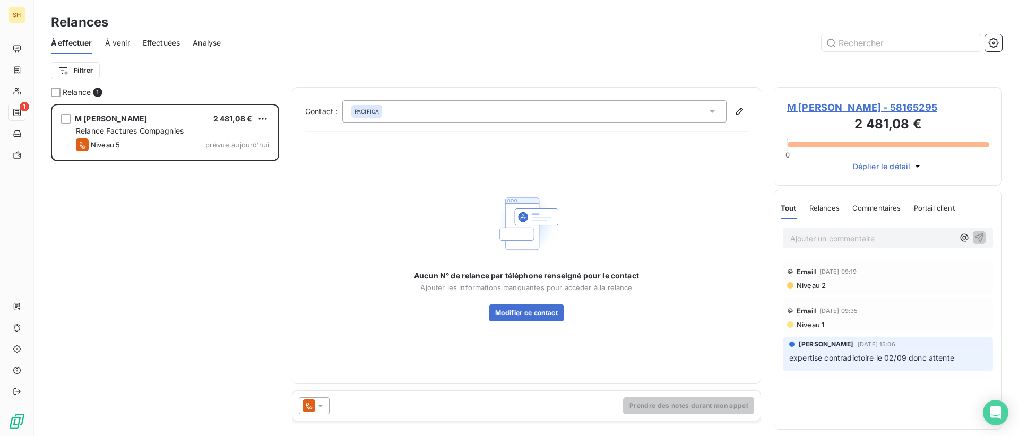
click at [317, 407] on icon at bounding box center [320, 406] width 11 height 11
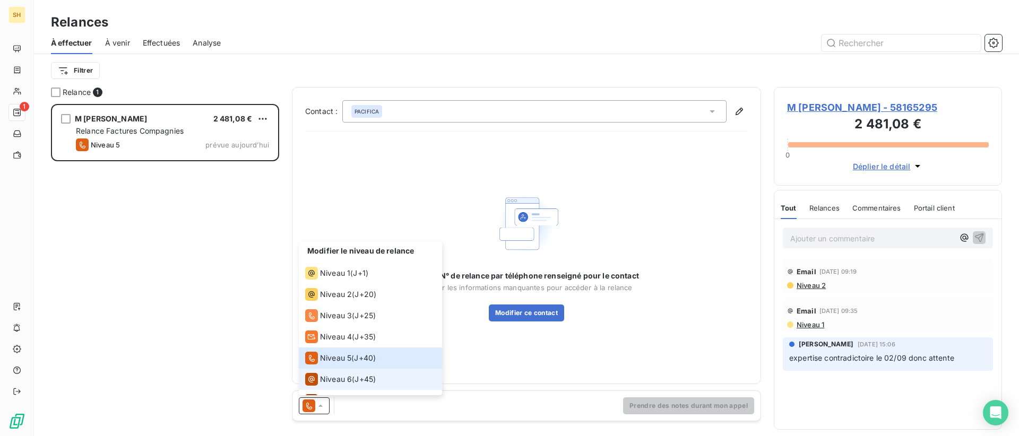
click at [338, 377] on span "Niveau 6" at bounding box center [336, 379] width 32 height 11
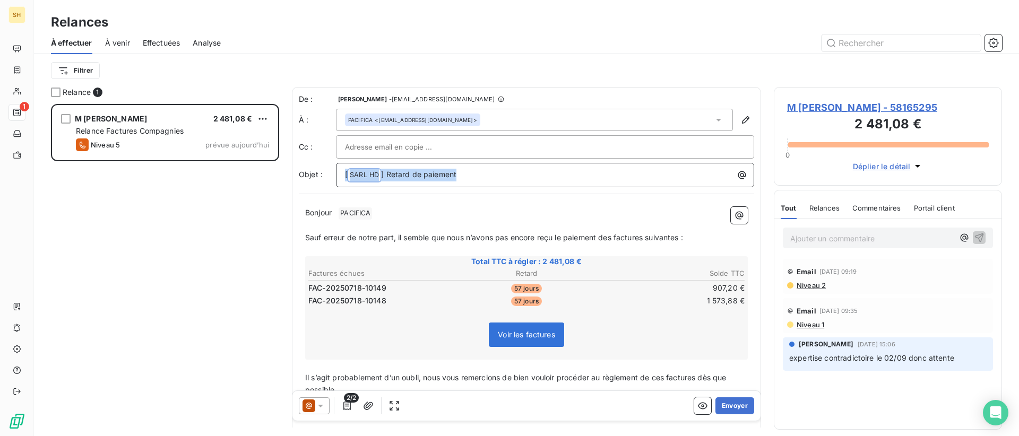
drag, startPoint x: 487, startPoint y: 177, endPoint x: 302, endPoint y: 174, distance: 184.7
click at [302, 174] on div "Objet : [ SARL HD ﻿ ] Retard de paiement" at bounding box center [526, 175] width 455 height 24
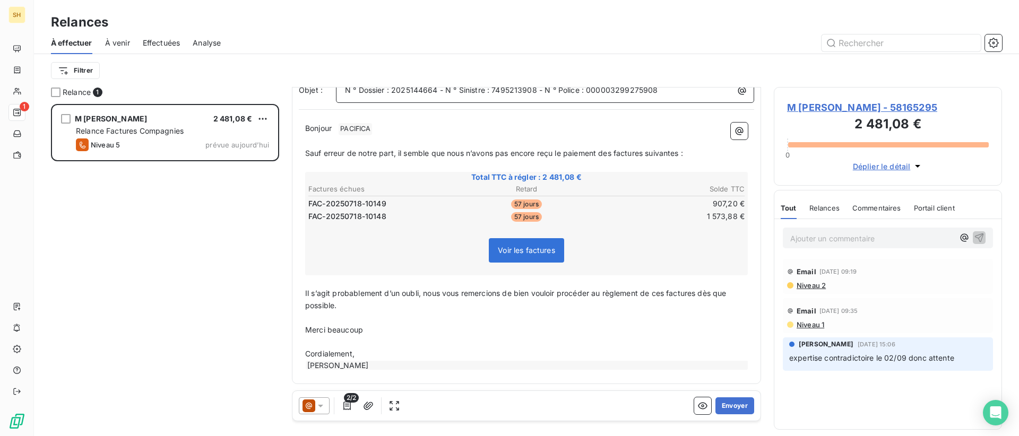
scroll to position [0, 0]
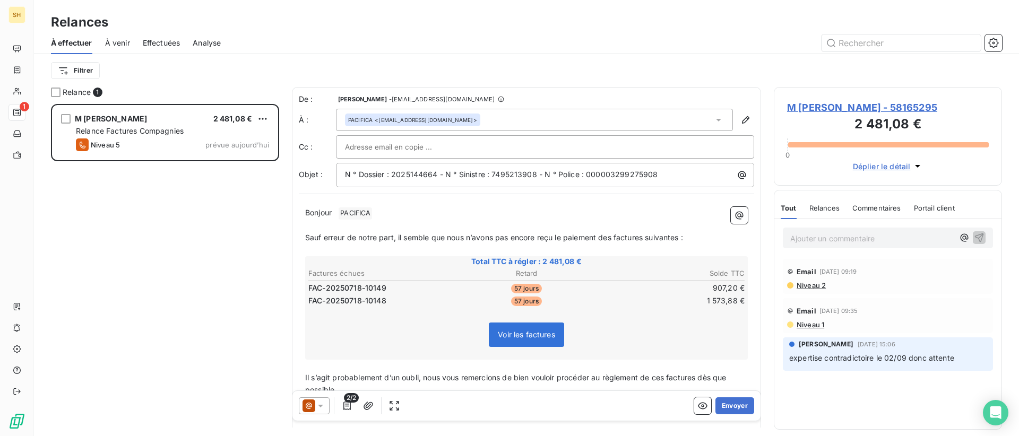
click at [384, 208] on p "Bonjour ﻿ PACIFICA ﻿ ﻿" at bounding box center [526, 213] width 443 height 13
click at [728, 403] on button "Envoyer" at bounding box center [734, 405] width 39 height 17
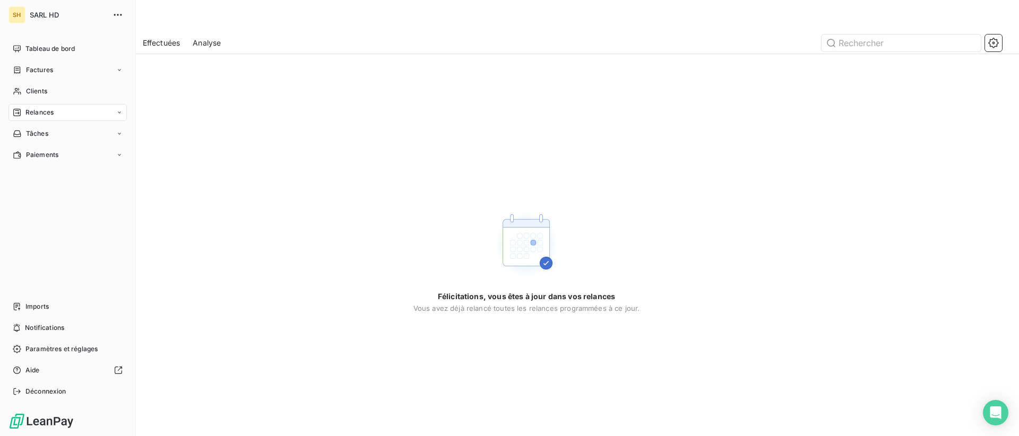
click at [30, 45] on span "Tableau de bord" at bounding box center [49, 49] width 49 height 10
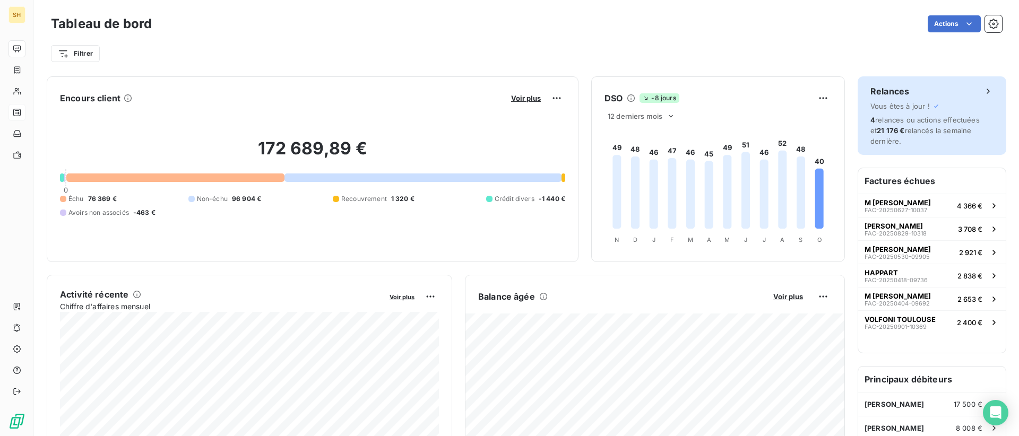
click at [980, 122] on span "4 relances ou actions effectuées et 21 176 € relancés la semaine dernière." at bounding box center [924, 131] width 109 height 30
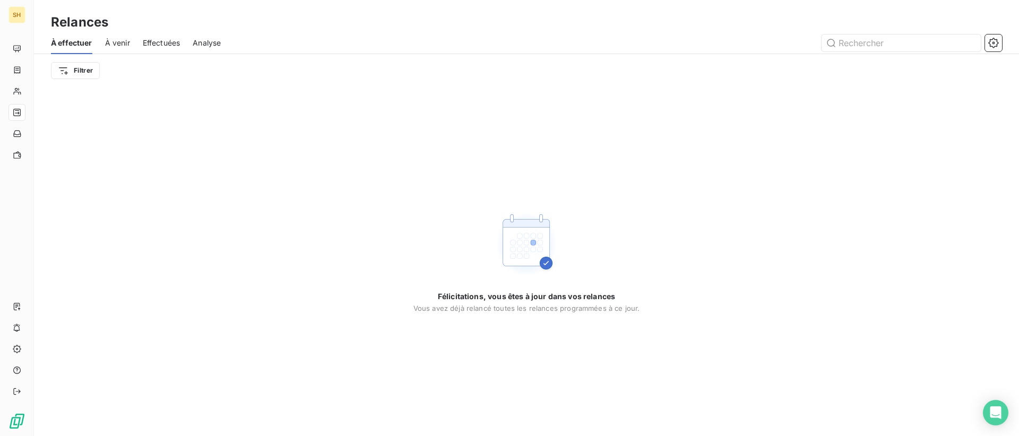
click at [135, 42] on div "À effectuer À venir Effectuées Analyse" at bounding box center [526, 43] width 985 height 22
click at [111, 47] on span "À venir" at bounding box center [117, 43] width 25 height 11
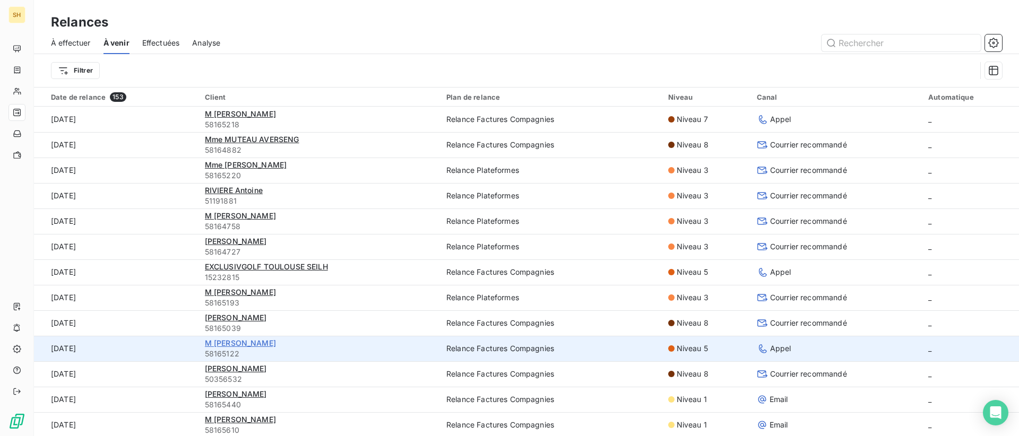
click at [259, 345] on span "M [PERSON_NAME]" at bounding box center [240, 343] width 71 height 9
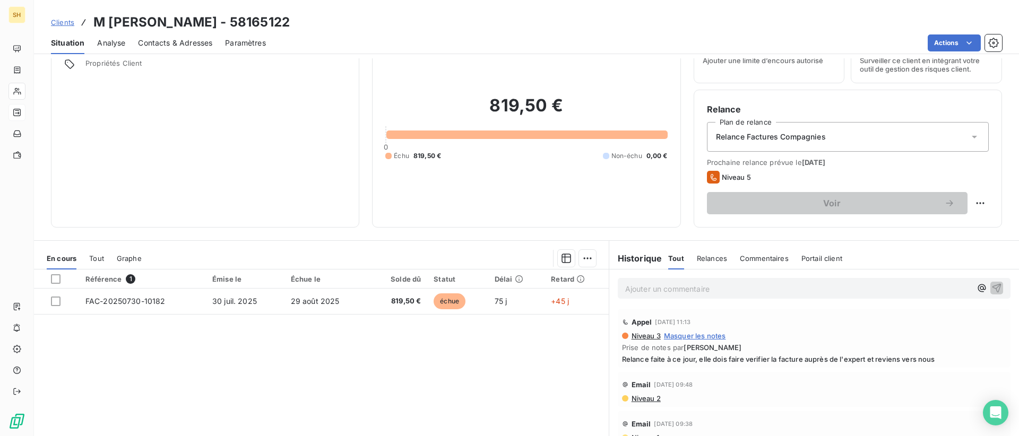
scroll to position [50, 0]
click at [652, 398] on span "Niveau 2" at bounding box center [645, 398] width 30 height 8
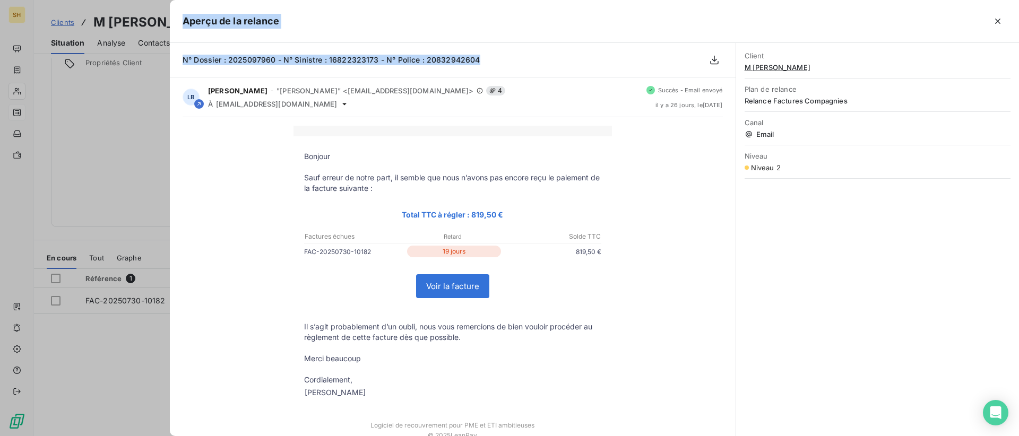
drag, startPoint x: 478, startPoint y: 57, endPoint x: 164, endPoint y: 57, distance: 314.2
click at [164, 436] on div "Aperçu de la relance N° Dossier : 2025097960 - N° Sinistre : 16822323173 - N° P…" at bounding box center [509, 436] width 1019 height 0
click at [187, 60] on span "N° Dossier : 2025097960 - N° Sinistre : 16822323173 - N° Police : 20832942604" at bounding box center [332, 59] width 298 height 9
drag, startPoint x: 181, startPoint y: 59, endPoint x: 482, endPoint y: 60, distance: 301.4
click at [482, 60] on div "N° Dossier : 2025097960 - N° Sinistre : 16822323173 - N° Police : 20832942604" at bounding box center [453, 60] width 566 height 34
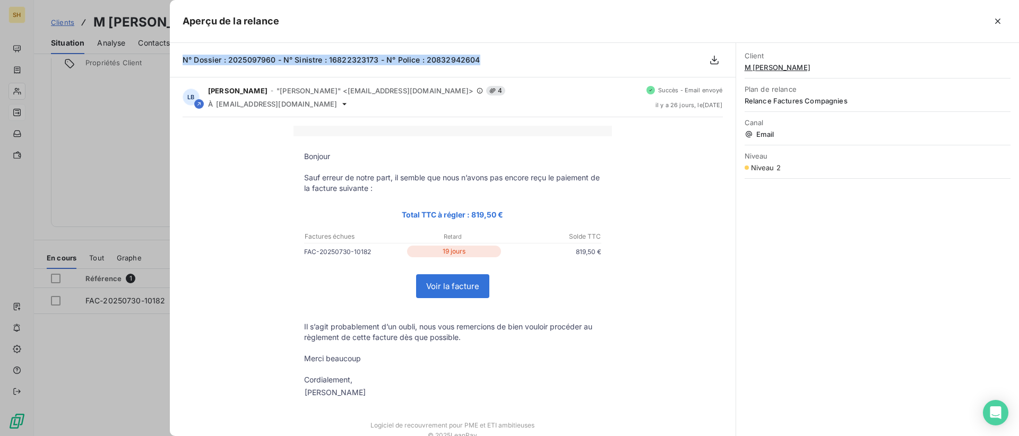
copy span "N° Dossier : 2025097960 - N° Sinistre : 16822323173 - N° Police : 20832942604"
click at [1002, 27] on button "button" at bounding box center [997, 21] width 17 height 17
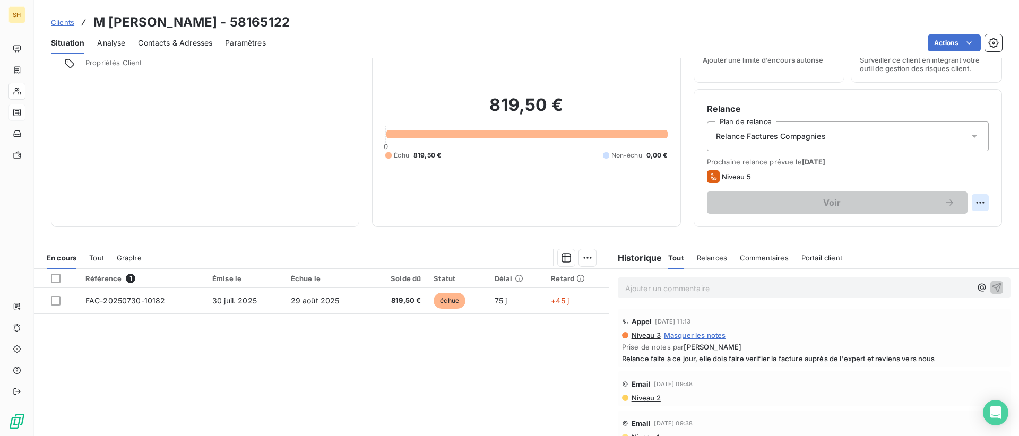
click at [983, 196] on html "SH Clients M [PERSON_NAME] - 58165122 Situation Analyse Contacts & Adresses Par…" at bounding box center [509, 218] width 1019 height 436
click at [920, 229] on div "Replanifier cette action" at bounding box center [936, 226] width 95 height 17
select select "9"
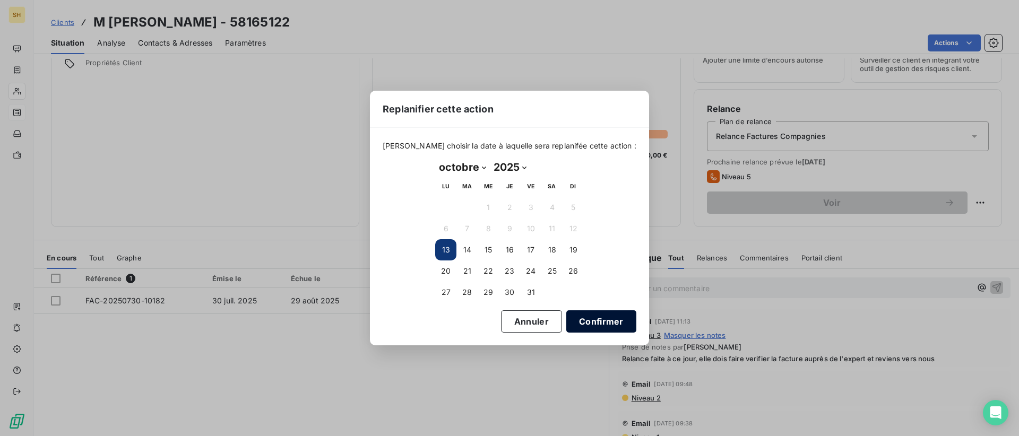
click at [603, 320] on button "Confirmer" at bounding box center [601, 321] width 70 height 22
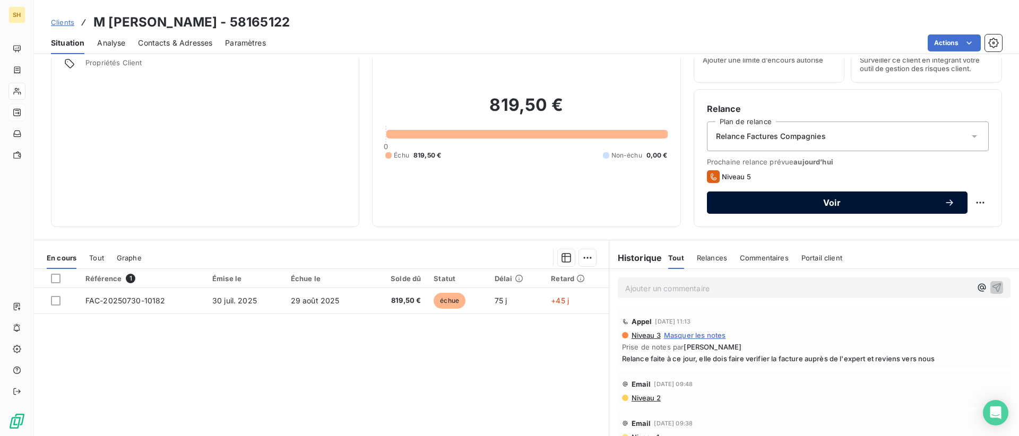
click at [814, 204] on span "Voir" at bounding box center [832, 202] width 224 height 8
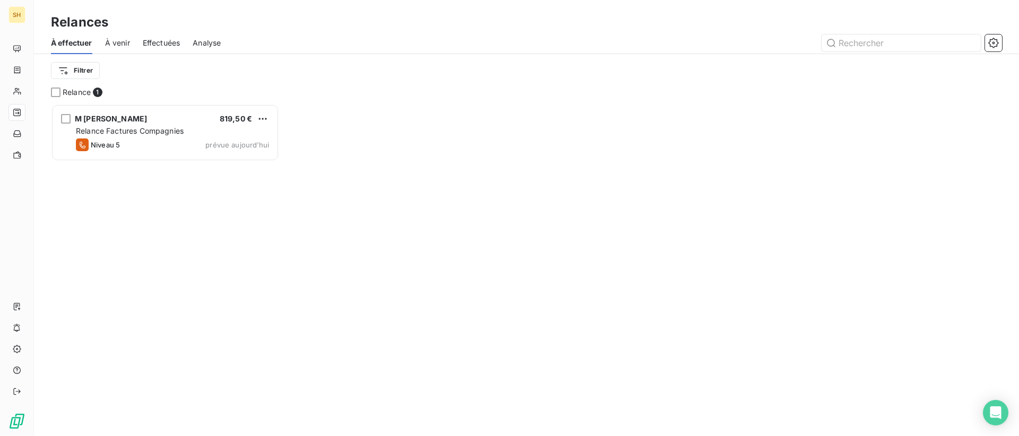
scroll to position [332, 228]
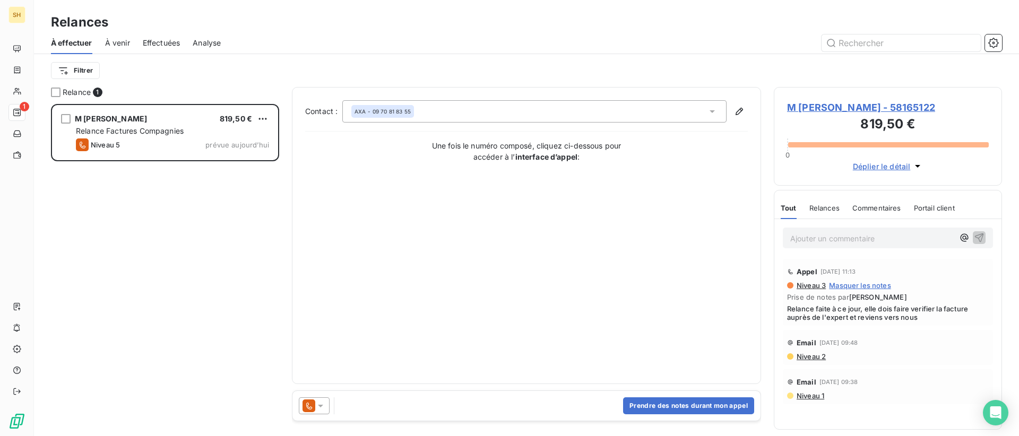
click at [325, 409] on icon at bounding box center [320, 406] width 11 height 11
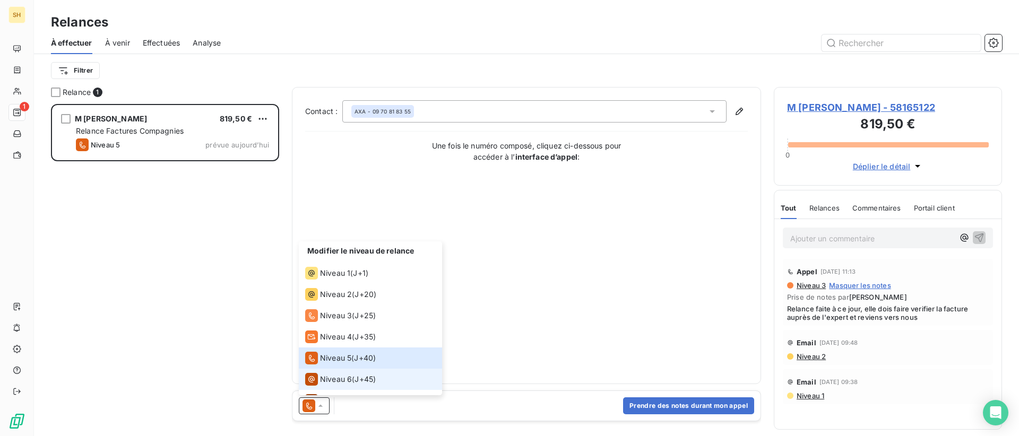
click at [351, 375] on span "Niveau 6" at bounding box center [336, 379] width 32 height 11
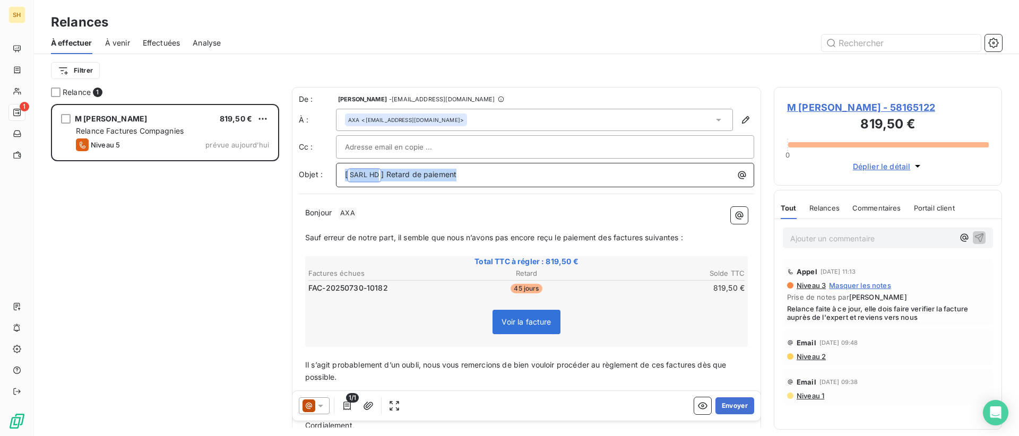
drag, startPoint x: 467, startPoint y: 169, endPoint x: 358, endPoint y: 167, distance: 109.3
click at [358, 167] on div "[ SARL HD ﻿ ] Retard de paiement" at bounding box center [545, 174] width 411 height 15
click at [383, 211] on p "Bonjour ﻿ AXA ﻿ ﻿" at bounding box center [526, 213] width 443 height 13
click at [614, 237] on span "Sauf erreur de notre part, il semble que nous n’avons pas encore reçu le paieme…" at bounding box center [494, 236] width 378 height 9
click at [652, 237] on span "Sauf erreur de notre part, il semble que nous n’avons pas encore reçu le paieme…" at bounding box center [496, 236] width 382 height 9
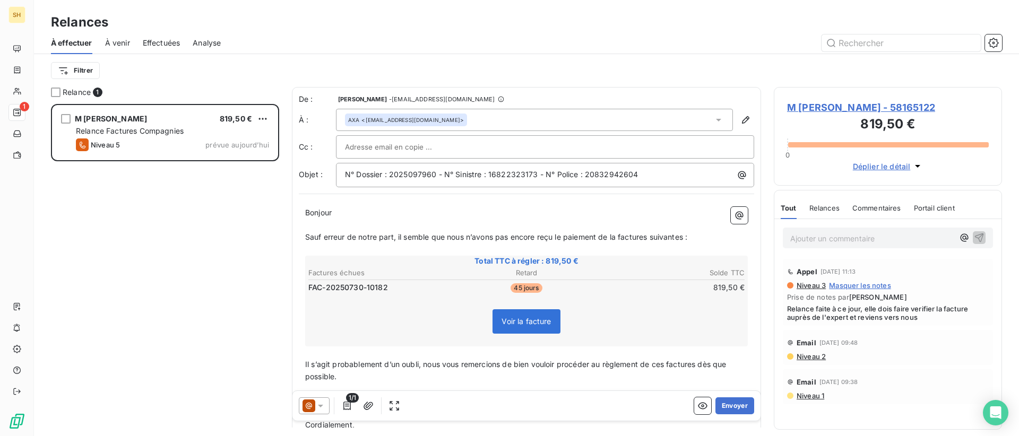
click at [650, 237] on span "Sauf erreur de notre part, il semble que nous n’avons pas encore reçu le paieme…" at bounding box center [496, 236] width 382 height 9
click at [683, 236] on span "Sauf erreur de notre part, il semble que nous n’avons pas encore reçu le paieme…" at bounding box center [494, 236] width 378 height 9
click at [667, 364] on span "Il s’agit probablement d’un oubli, nous vous remercions de bien vouloir procéde…" at bounding box center [516, 370] width 423 height 21
click at [703, 362] on span "Il s’agit probablement d’un oubli, nous vous remercions de bien vouloir procéde…" at bounding box center [519, 370] width 429 height 21
click at [743, 409] on button "Envoyer" at bounding box center [734, 405] width 39 height 17
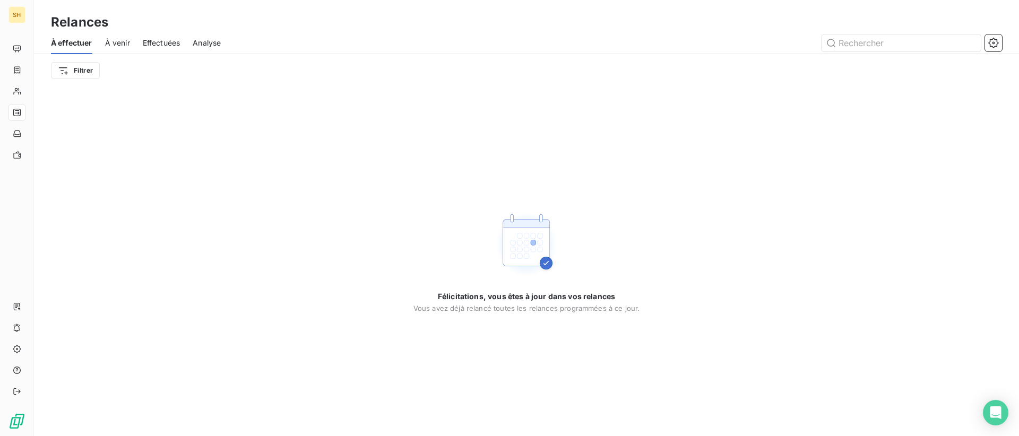
click at [123, 44] on span "À venir" at bounding box center [117, 43] width 25 height 11
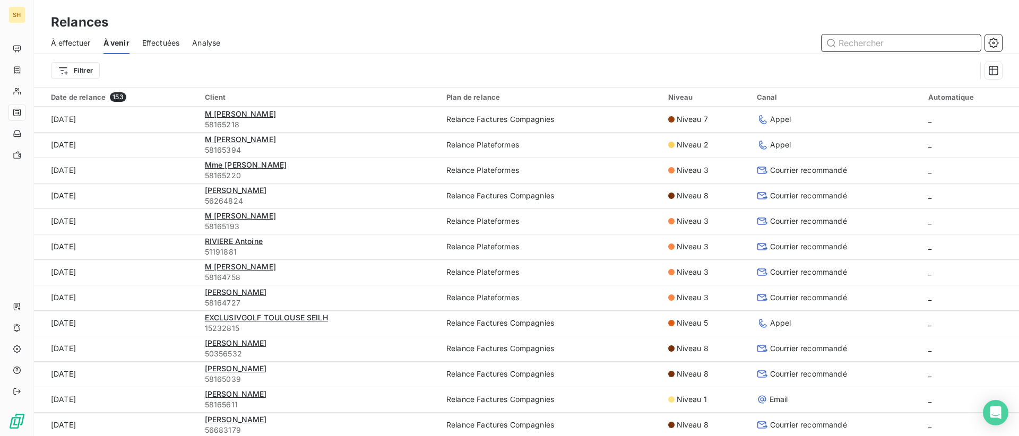
click at [59, 40] on span "À effectuer" at bounding box center [71, 43] width 40 height 11
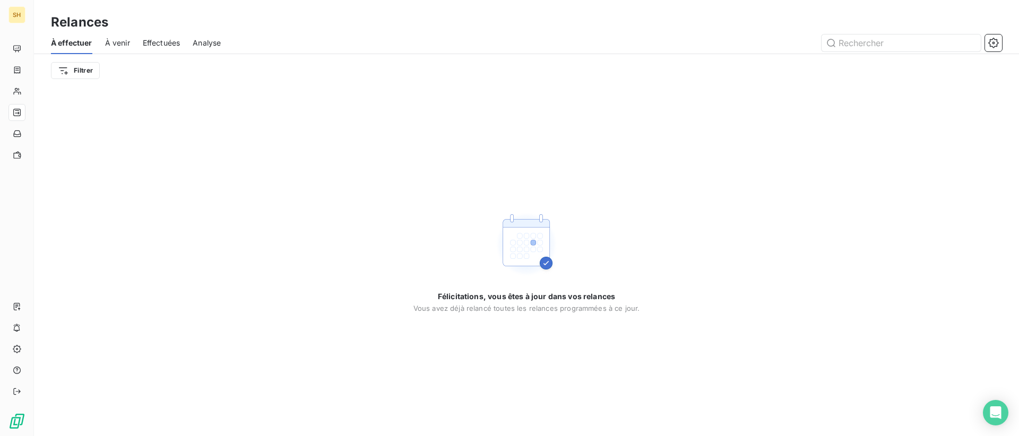
click at [109, 46] on span "À venir" at bounding box center [117, 43] width 25 height 11
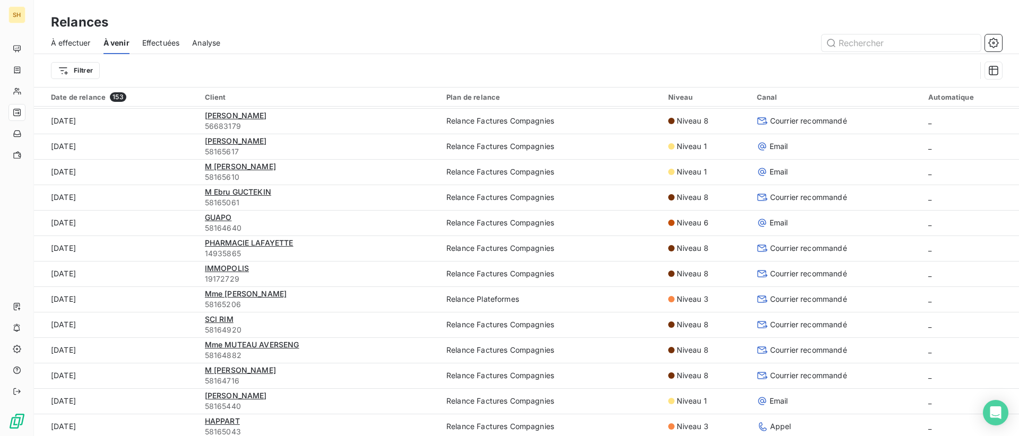
scroll to position [305, 0]
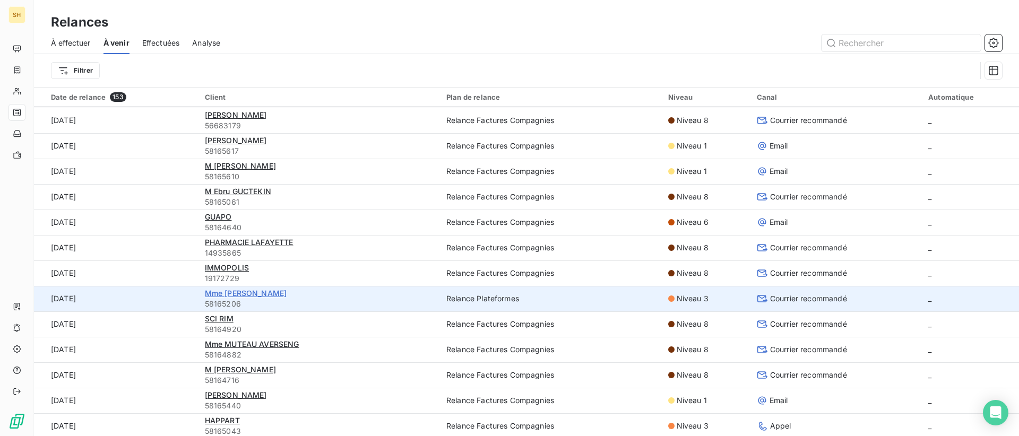
click at [256, 292] on span "Mme [PERSON_NAME]" at bounding box center [246, 293] width 82 height 9
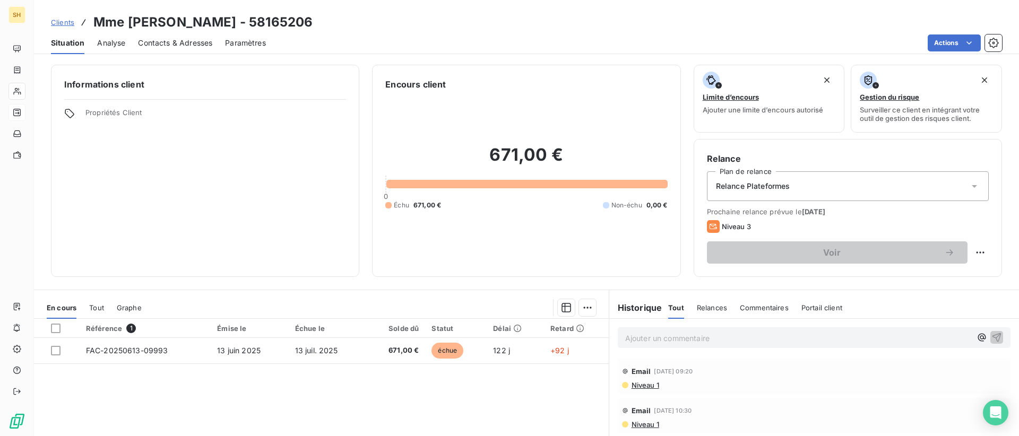
click at [650, 386] on span "Niveau 1" at bounding box center [644, 385] width 29 height 8
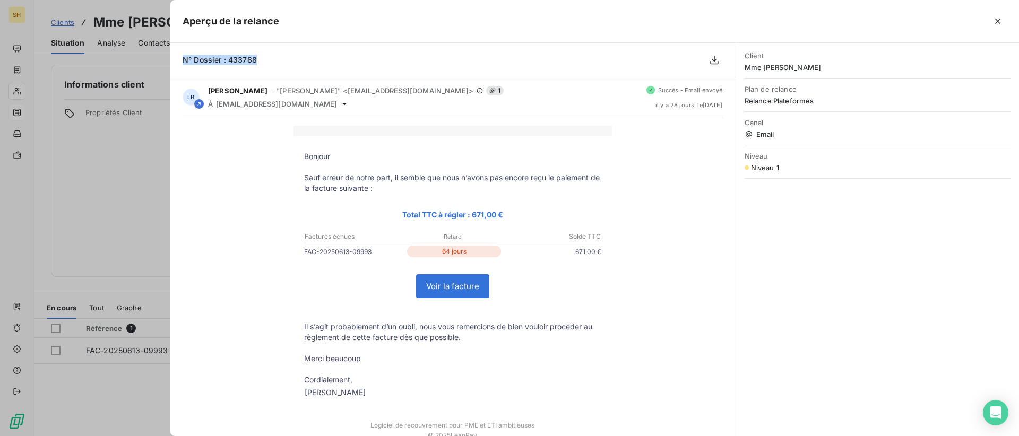
drag, startPoint x: 259, startPoint y: 59, endPoint x: 177, endPoint y: 61, distance: 82.8
click at [177, 61] on div "N° Dossier : 433788" at bounding box center [453, 60] width 566 height 34
copy span "N° Dossier : 433788"
click at [989, 17] on button "button" at bounding box center [997, 21] width 17 height 17
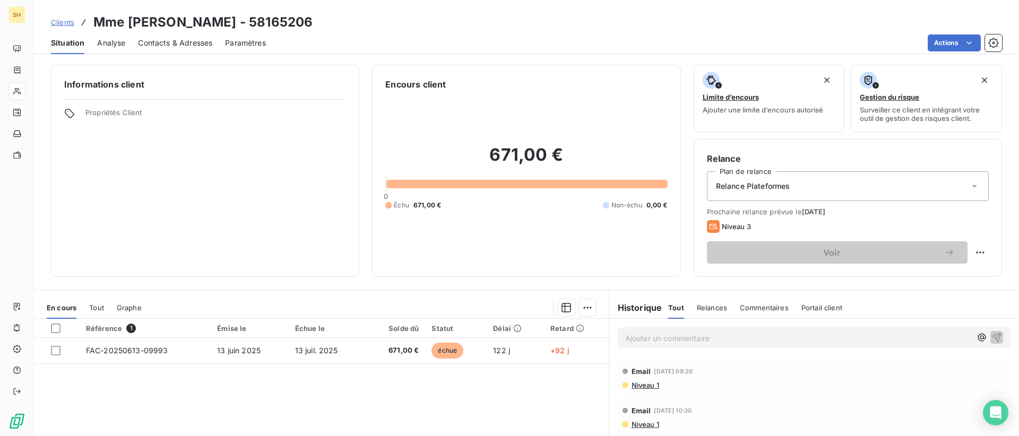
click at [645, 385] on span "Niveau 1" at bounding box center [644, 385] width 29 height 8
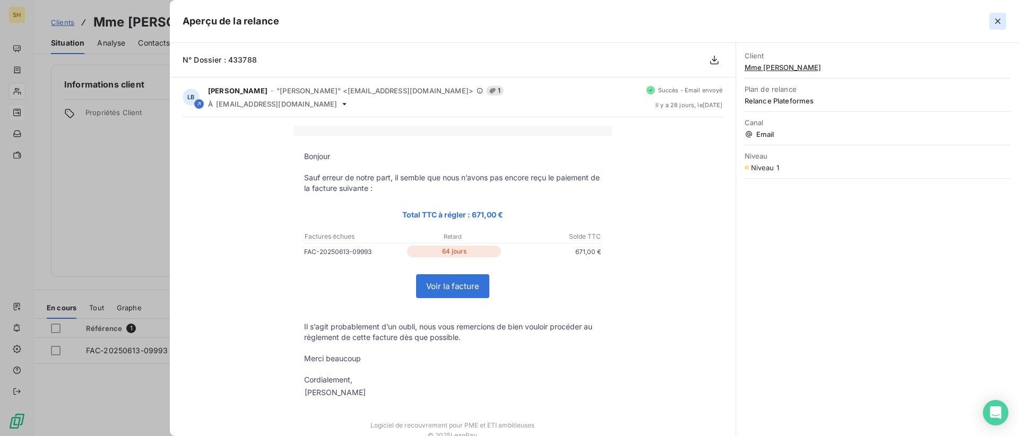
click at [994, 19] on icon "button" at bounding box center [997, 21] width 11 height 11
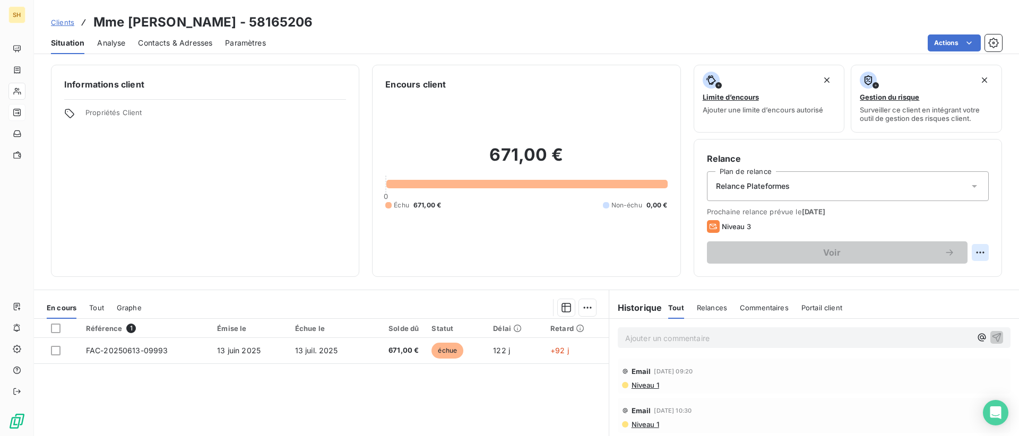
click at [983, 250] on html "SH Clients Mme [PERSON_NAME] - 58165206 Situation Analyse Contacts & Adresses P…" at bounding box center [509, 218] width 1019 height 436
click at [951, 274] on div "Replanifier cette action" at bounding box center [936, 275] width 95 height 17
select select "9"
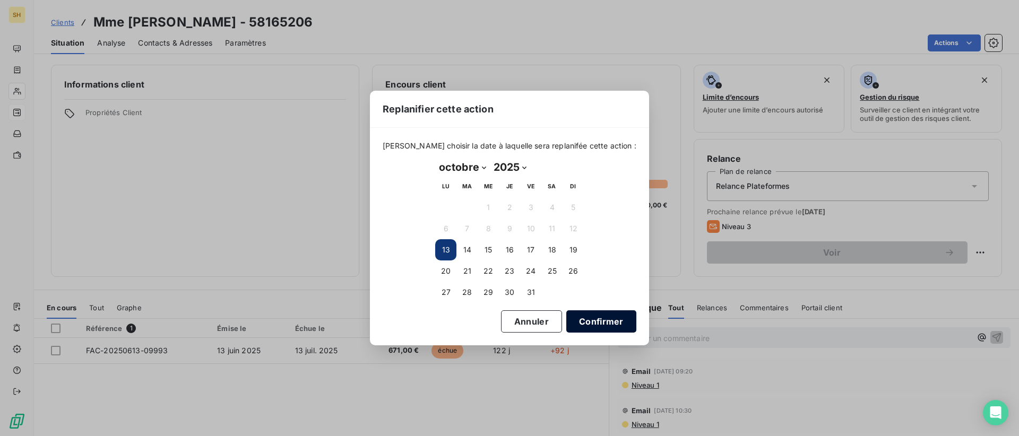
click at [569, 319] on button "Confirmer" at bounding box center [601, 321] width 70 height 22
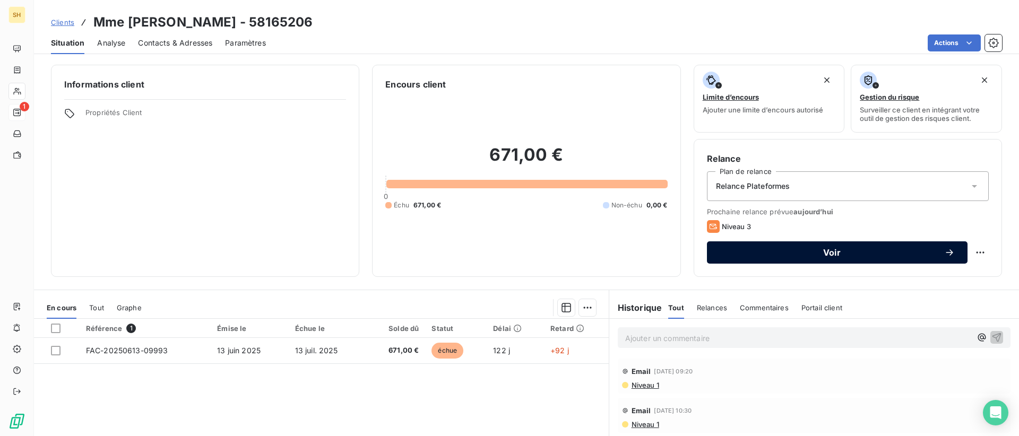
click at [856, 253] on span "Voir" at bounding box center [832, 252] width 224 height 8
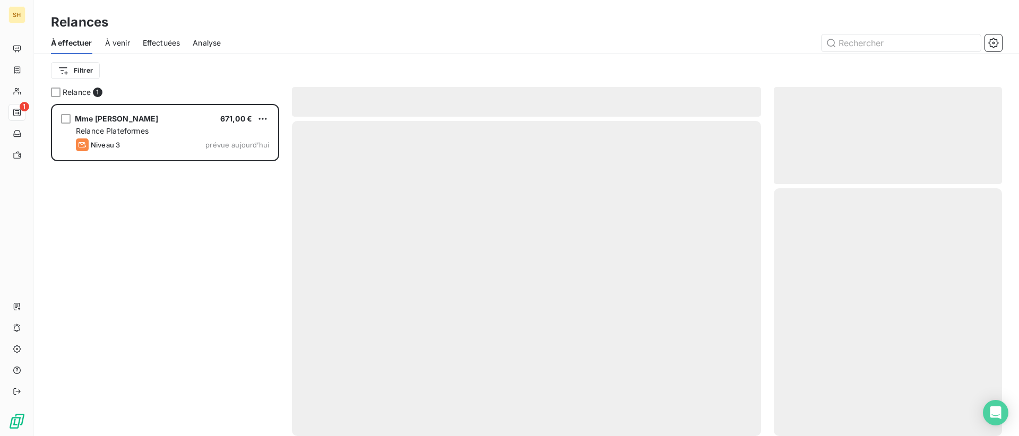
scroll to position [332, 228]
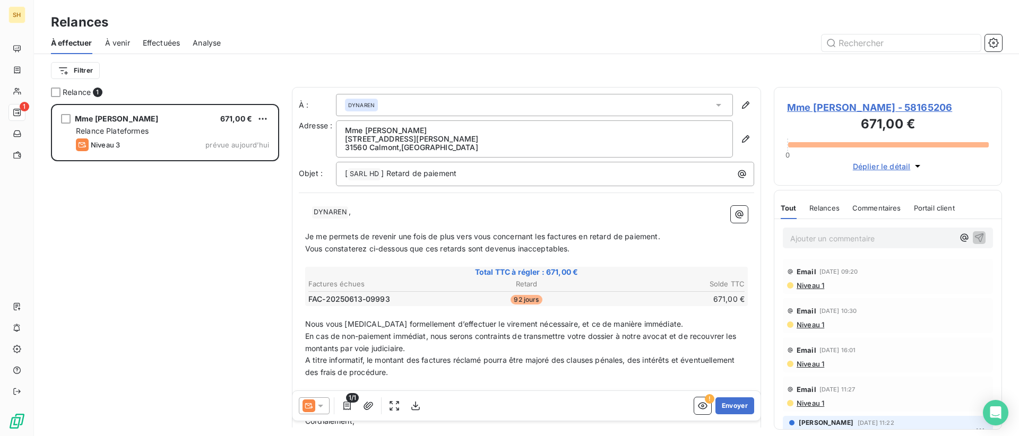
click at [315, 412] on span at bounding box center [308, 406] width 13 height 13
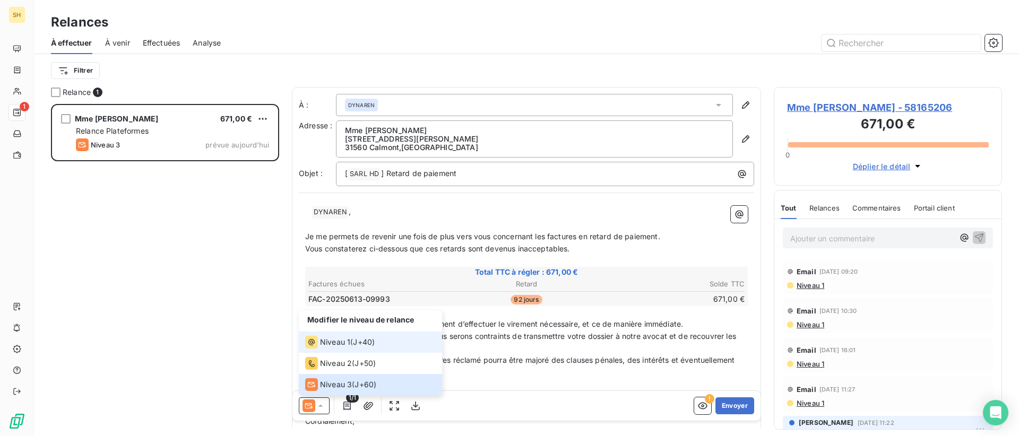
click at [345, 348] on div "Niveau 1" at bounding box center [327, 342] width 45 height 13
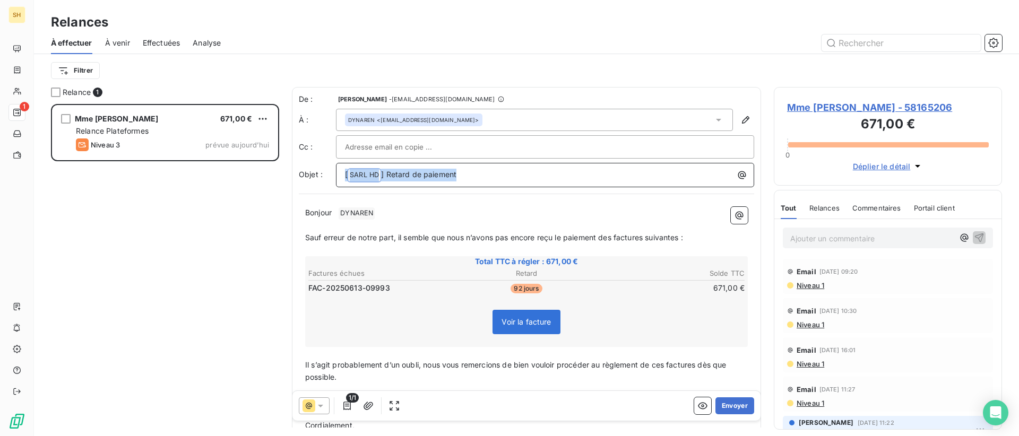
drag, startPoint x: 465, startPoint y: 171, endPoint x: 299, endPoint y: 173, distance: 166.6
click at [299, 173] on div "Objet : [ SARL HD ﻿ ] Retard de paiement" at bounding box center [526, 175] width 455 height 24
click at [404, 215] on p "Bonjour ﻿ DYNAREN ﻿ ﻿" at bounding box center [526, 213] width 443 height 13
click at [613, 234] on span "Sauf erreur de notre part, il semble que nous n’avons pas encore reçu le paieme…" at bounding box center [494, 236] width 378 height 9
click at [650, 233] on span "Sauf erreur de notre part, il semble que nous n’avons pas encore reçu le paieme…" at bounding box center [496, 236] width 382 height 9
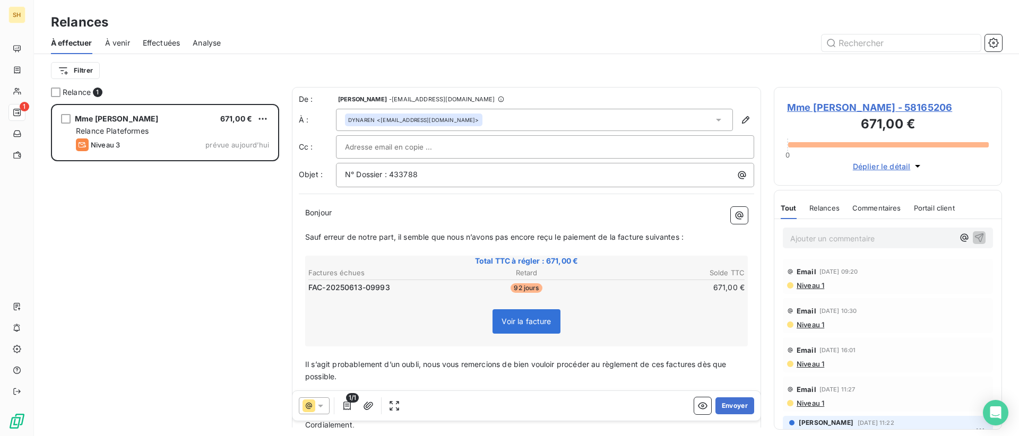
click at [682, 235] on span "Sauf erreur de notre part, il semble que nous n’avons pas encore reçu le paieme…" at bounding box center [494, 236] width 378 height 9
click at [667, 365] on span "Il s’agit probablement d’un oubli, nous vous remercions de bien vouloir procéde…" at bounding box center [516, 370] width 423 height 21
click at [704, 365] on span "Il s’agit probablement d’un oubli, nous vous remercions de bien vouloir procéde…" at bounding box center [519, 370] width 429 height 21
click at [737, 405] on button "Envoyer" at bounding box center [734, 405] width 39 height 17
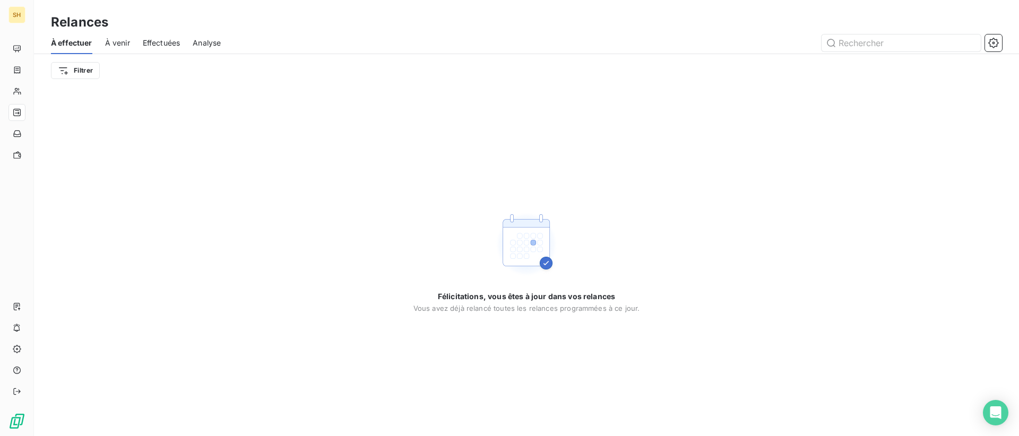
click at [125, 46] on span "À venir" at bounding box center [117, 43] width 25 height 11
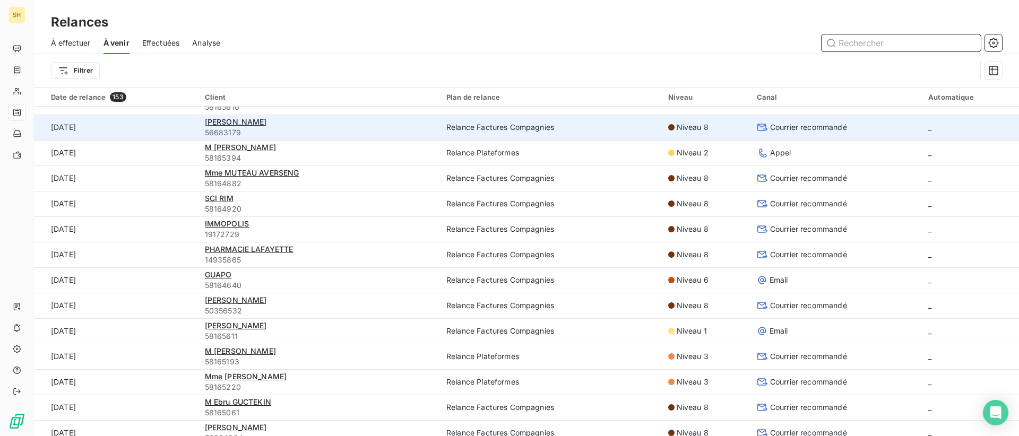
scroll to position [199, 0]
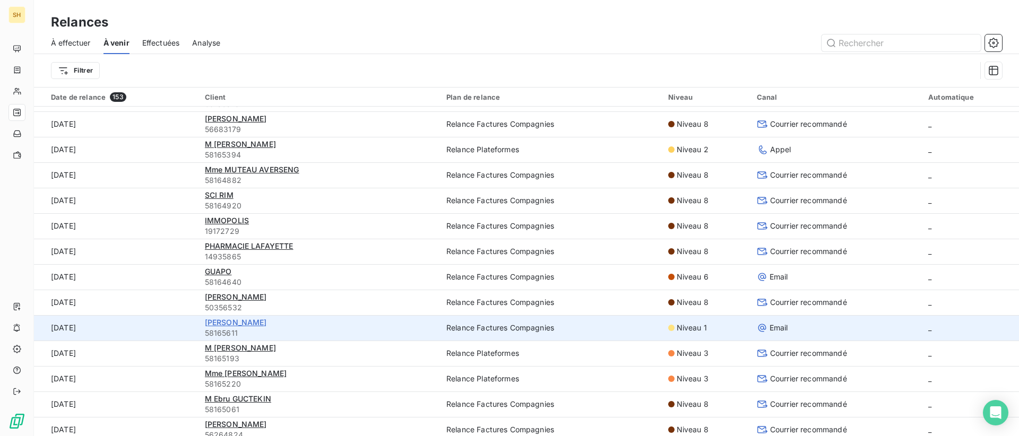
click at [267, 323] on span "[PERSON_NAME]" at bounding box center [236, 322] width 62 height 9
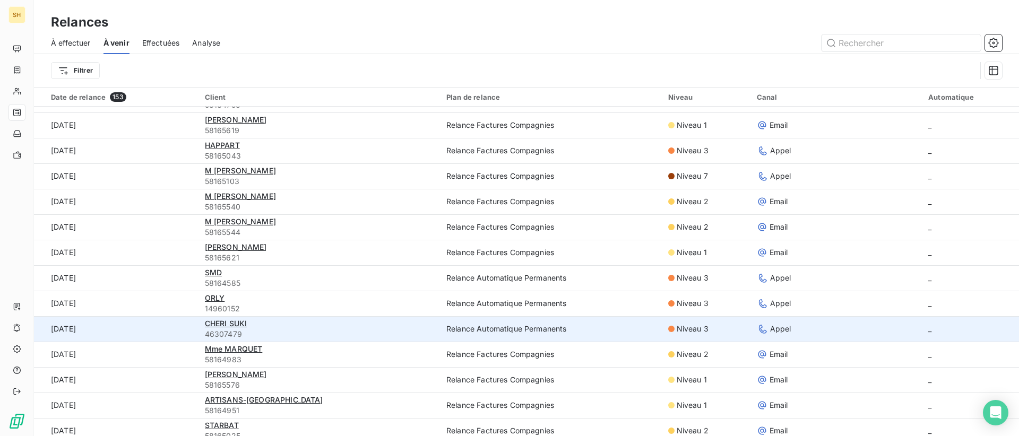
scroll to position [584, 0]
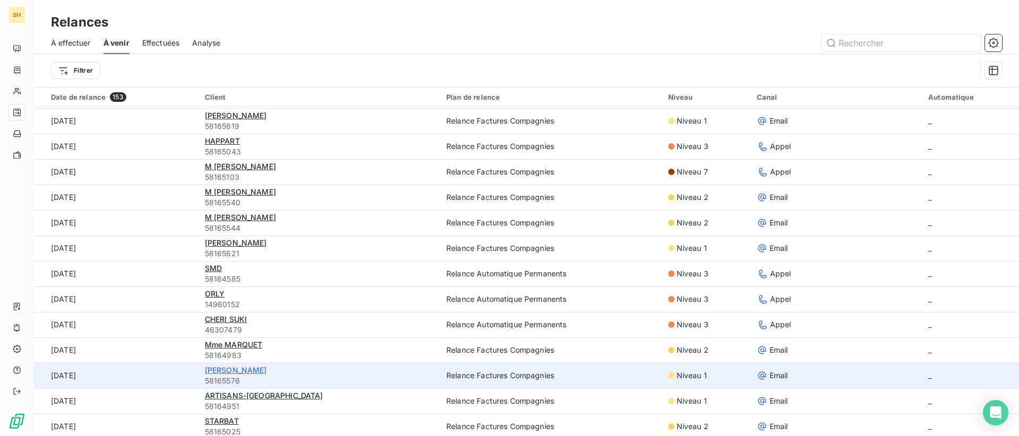
click at [267, 370] on span "[PERSON_NAME]" at bounding box center [236, 370] width 62 height 9
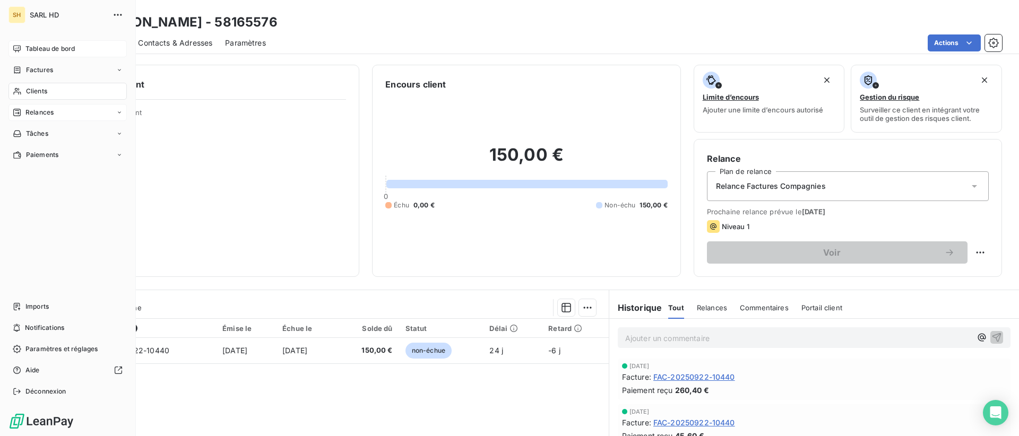
click at [23, 46] on div "Tableau de bord" at bounding box center [67, 48] width 118 height 17
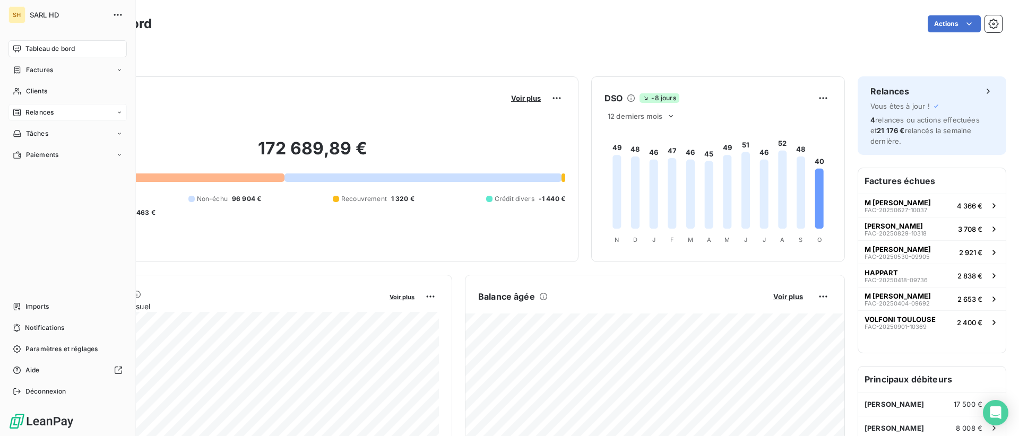
click at [28, 114] on span "Relances" at bounding box center [39, 113] width 28 height 10
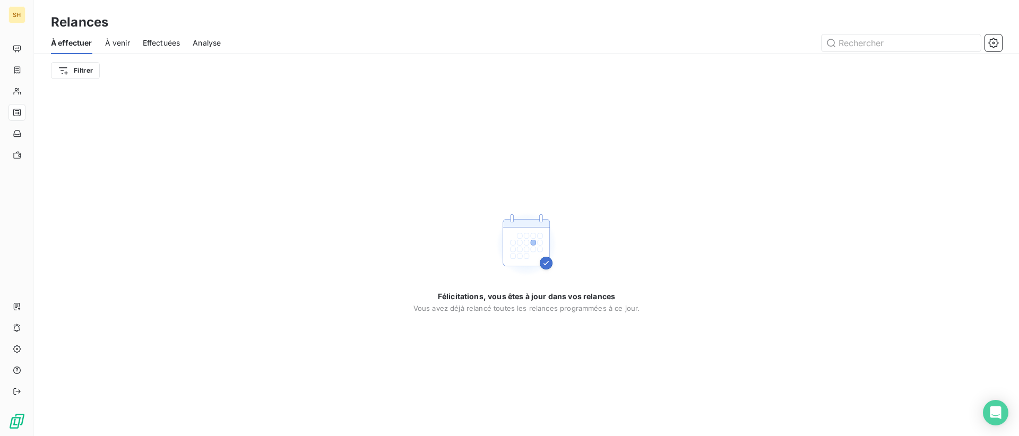
click at [114, 41] on span "À venir" at bounding box center [117, 43] width 25 height 11
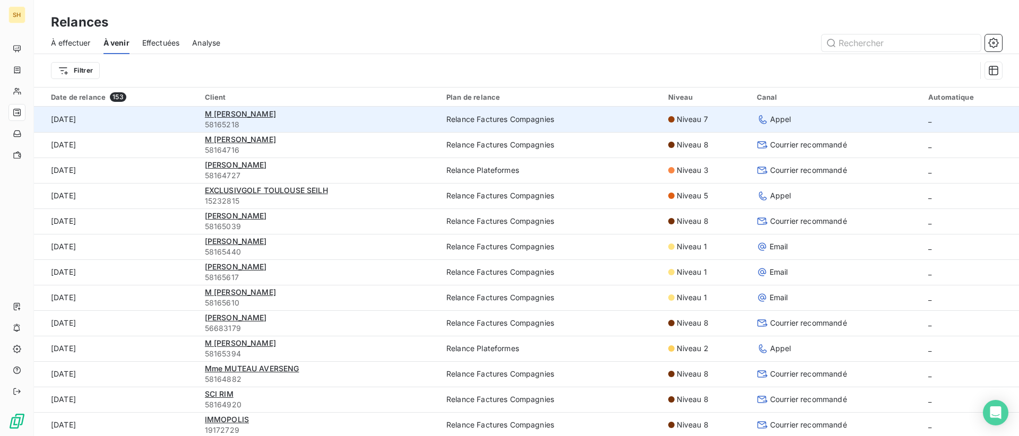
click at [239, 108] on td "M [PERSON_NAME] 58165218" at bounding box center [318, 119] width 241 height 25
click at [238, 110] on span "M [PERSON_NAME]" at bounding box center [240, 113] width 71 height 9
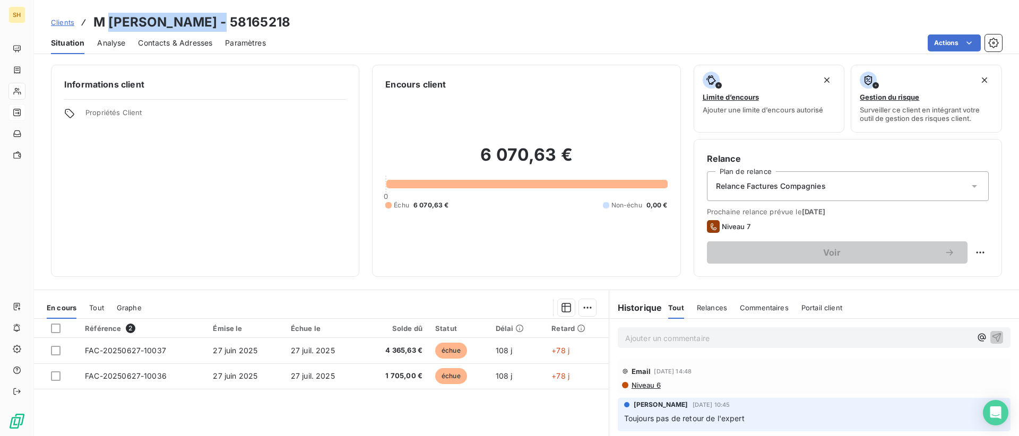
drag, startPoint x: 109, startPoint y: 21, endPoint x: 215, endPoint y: 21, distance: 106.7
click at [222, 19] on h3 "M [PERSON_NAME] - 58165218" at bounding box center [191, 22] width 197 height 19
copy h3 "[PERSON_NAME]"
